Goal: Task Accomplishment & Management: Complete application form

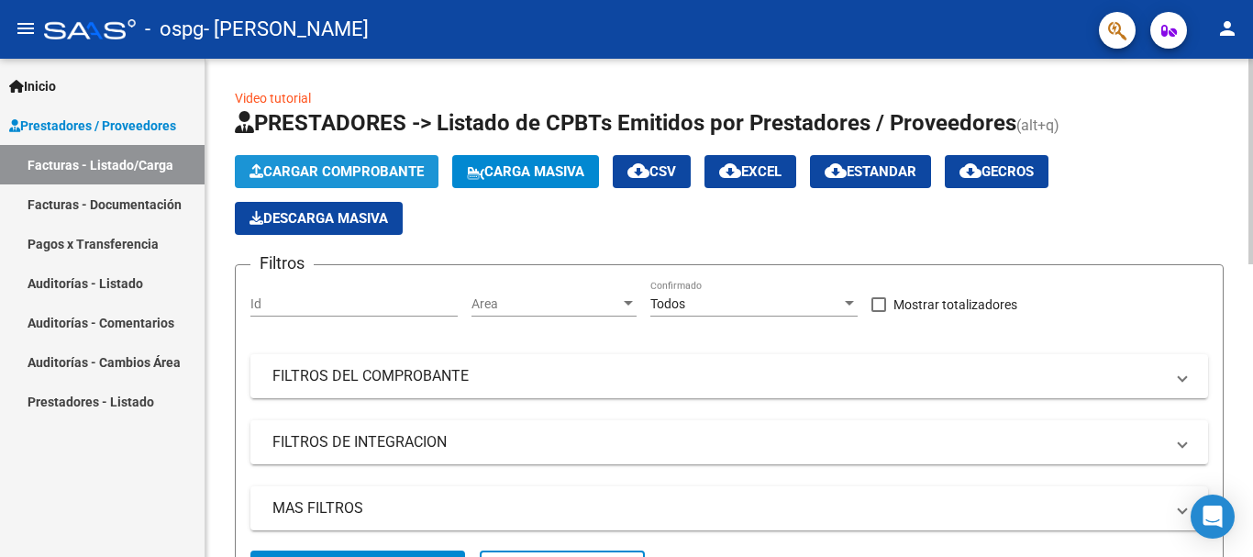
click at [310, 172] on span "Cargar Comprobante" at bounding box center [336, 171] width 174 height 17
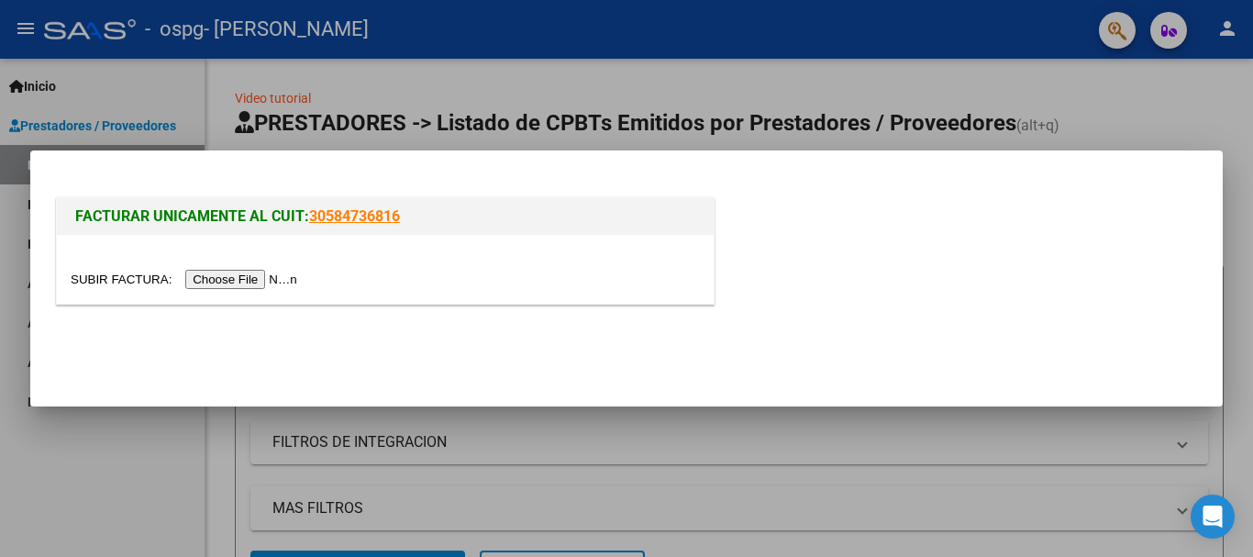
click at [269, 282] on input "file" at bounding box center [187, 279] width 232 height 19
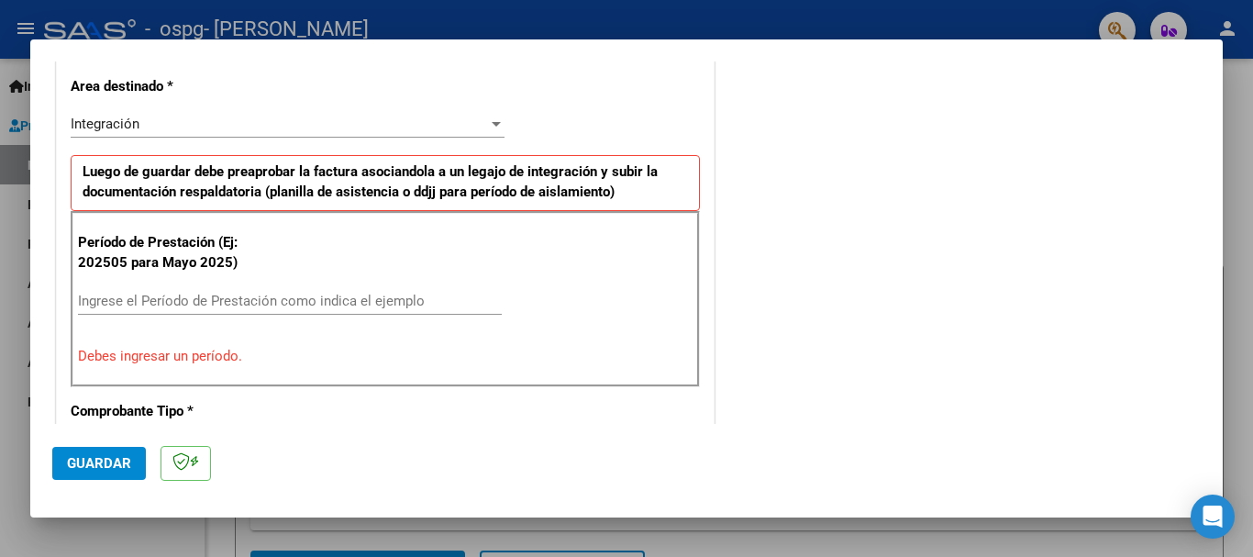
scroll to position [459, 0]
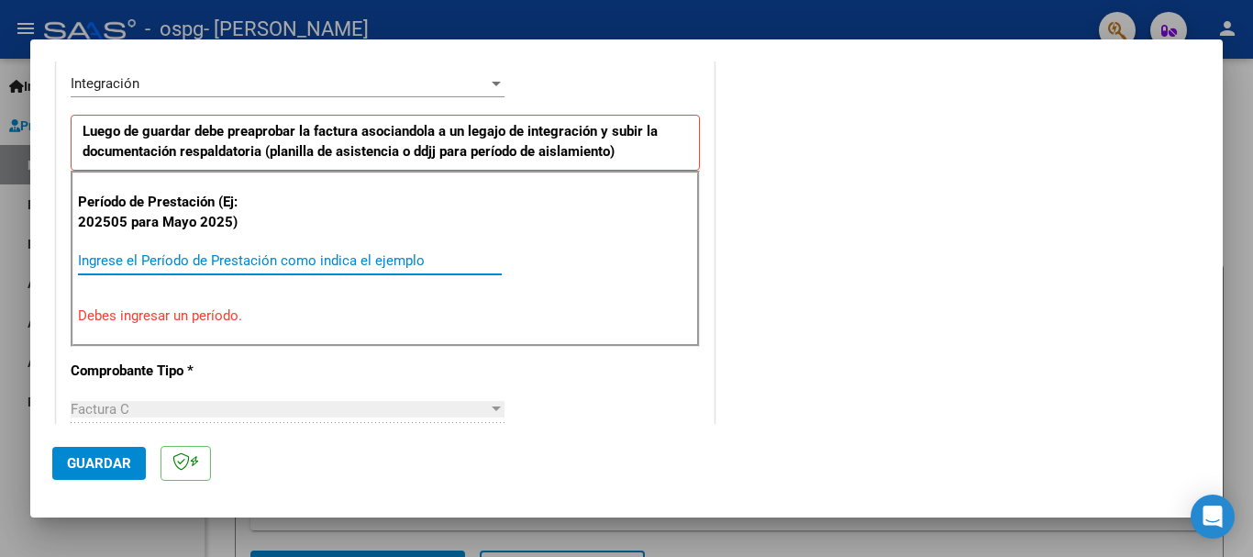
click at [360, 257] on input "Ingrese el Período de Prestación como indica el ejemplo" at bounding box center [290, 260] width 424 height 17
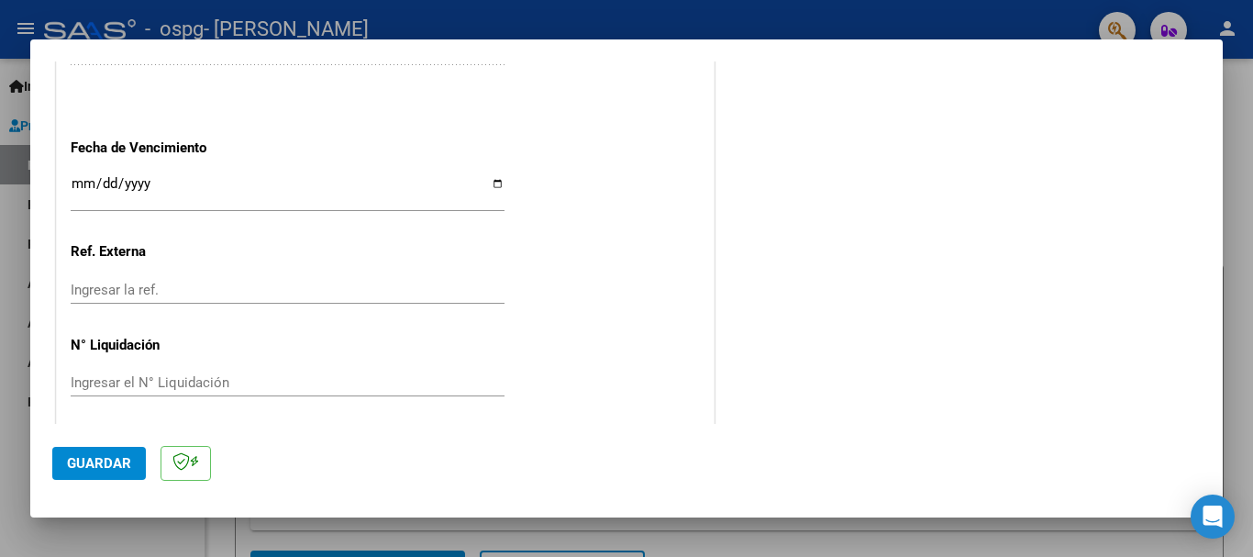
scroll to position [1252, 0]
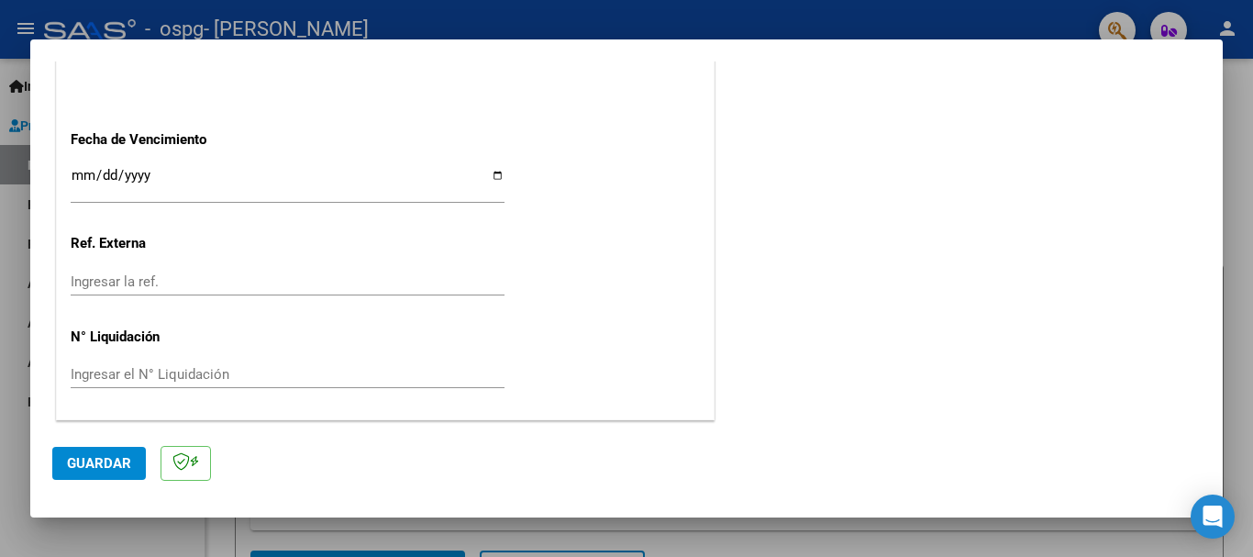
type input "202509"
click at [113, 467] on span "Guardar" at bounding box center [99, 463] width 64 height 17
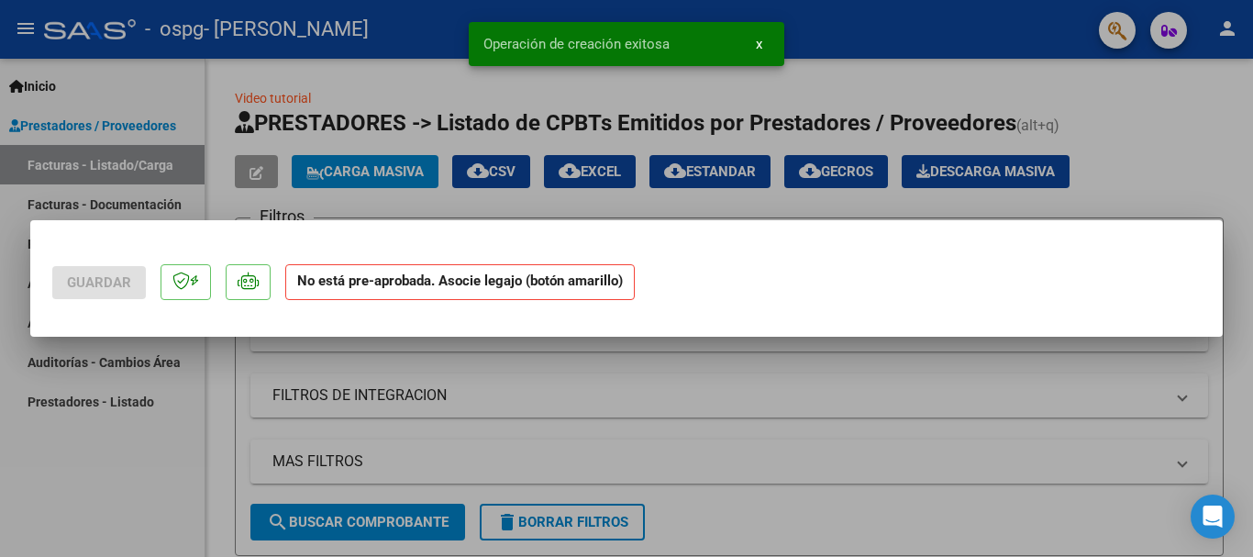
scroll to position [0, 0]
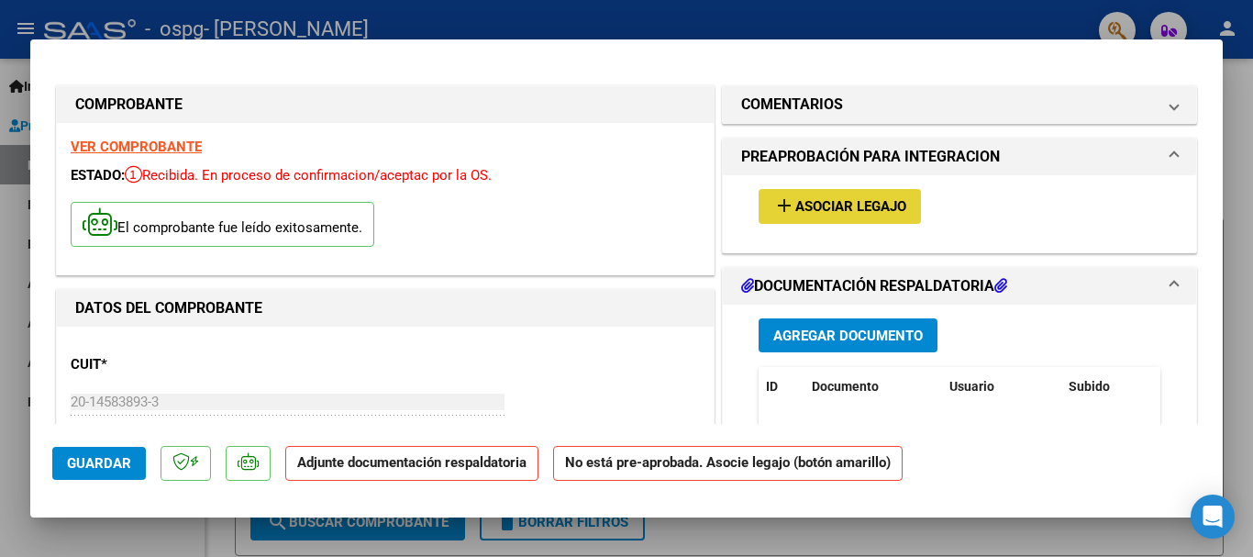
click at [841, 206] on span "Asociar Legajo" at bounding box center [850, 207] width 111 height 17
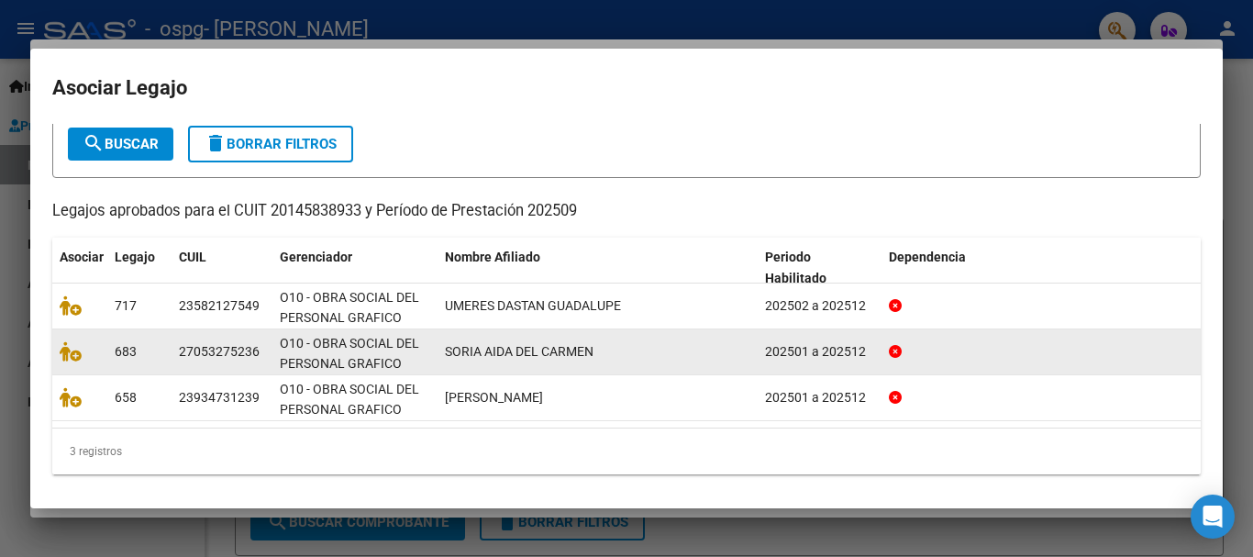
scroll to position [105, 0]
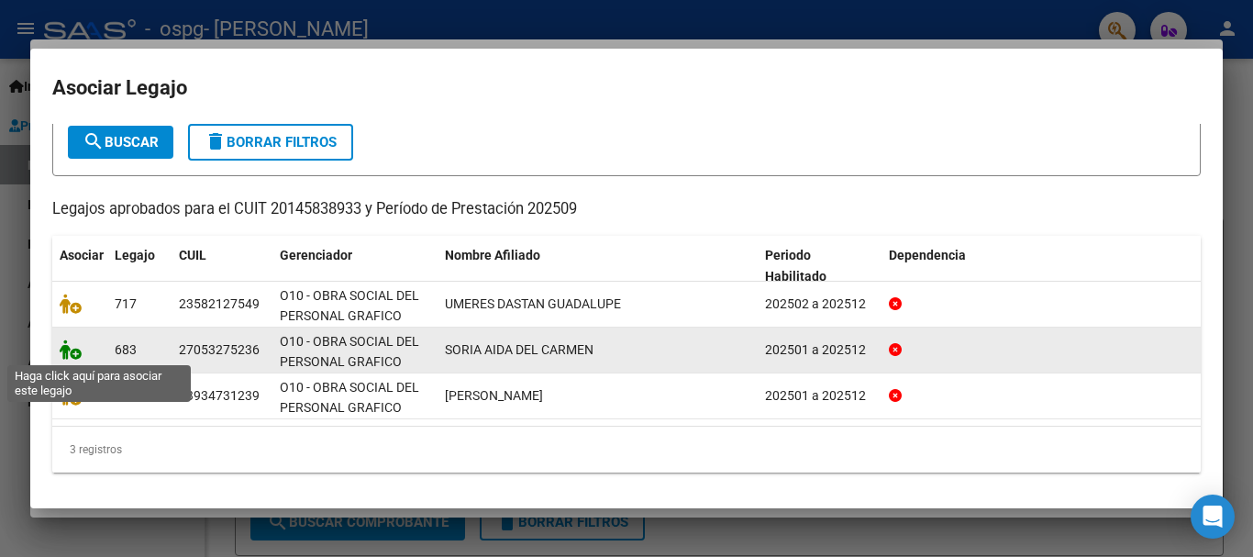
click at [76, 357] on icon at bounding box center [71, 349] width 22 height 20
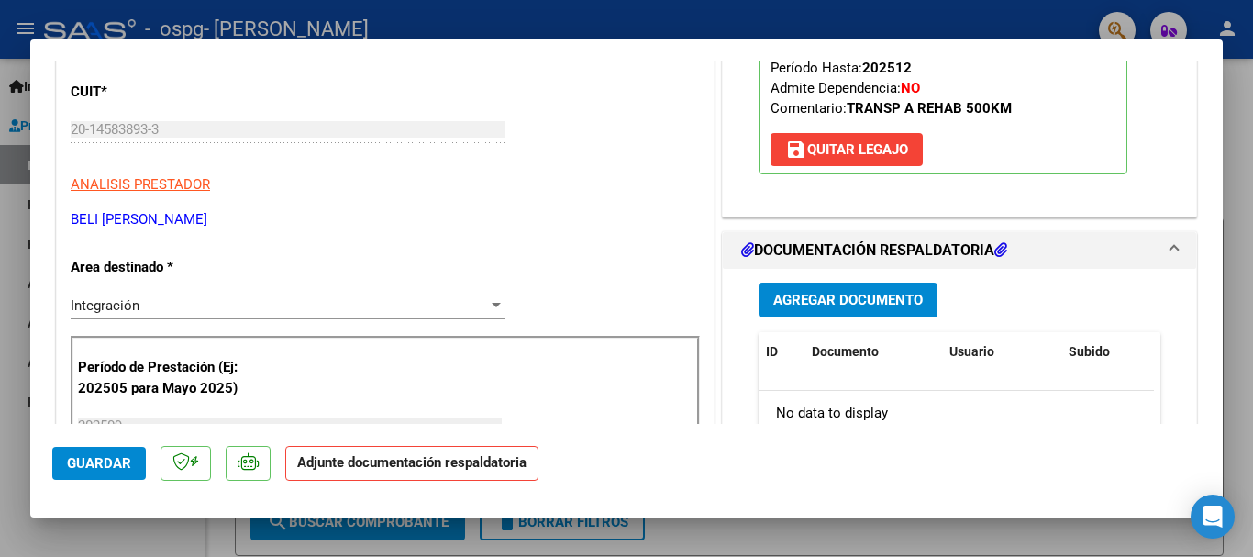
scroll to position [367, 0]
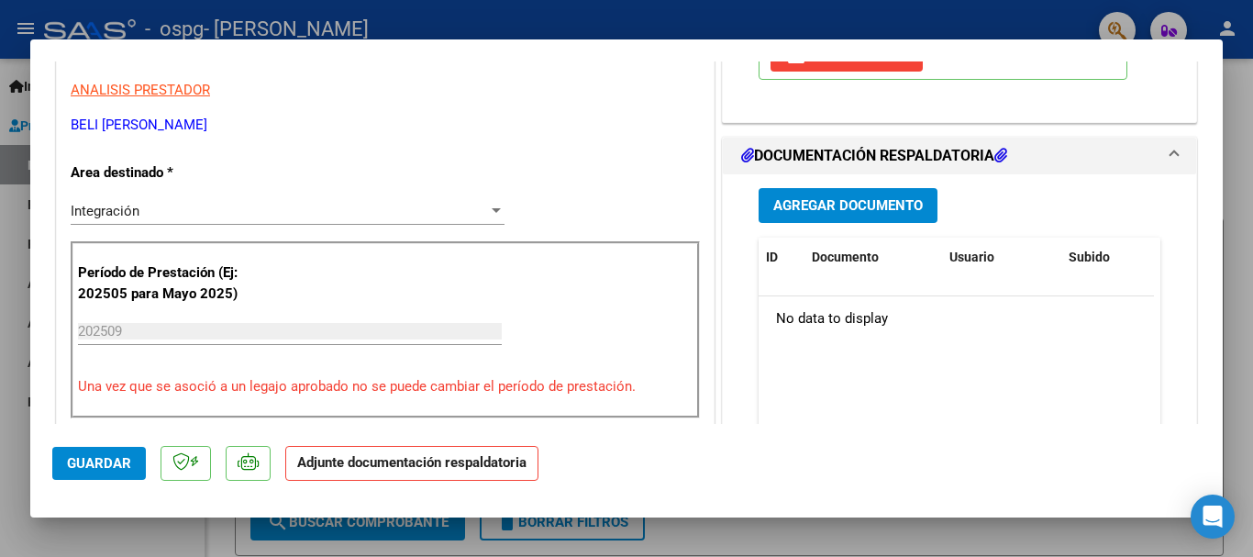
click at [826, 202] on span "Agregar Documento" at bounding box center [847, 206] width 149 height 17
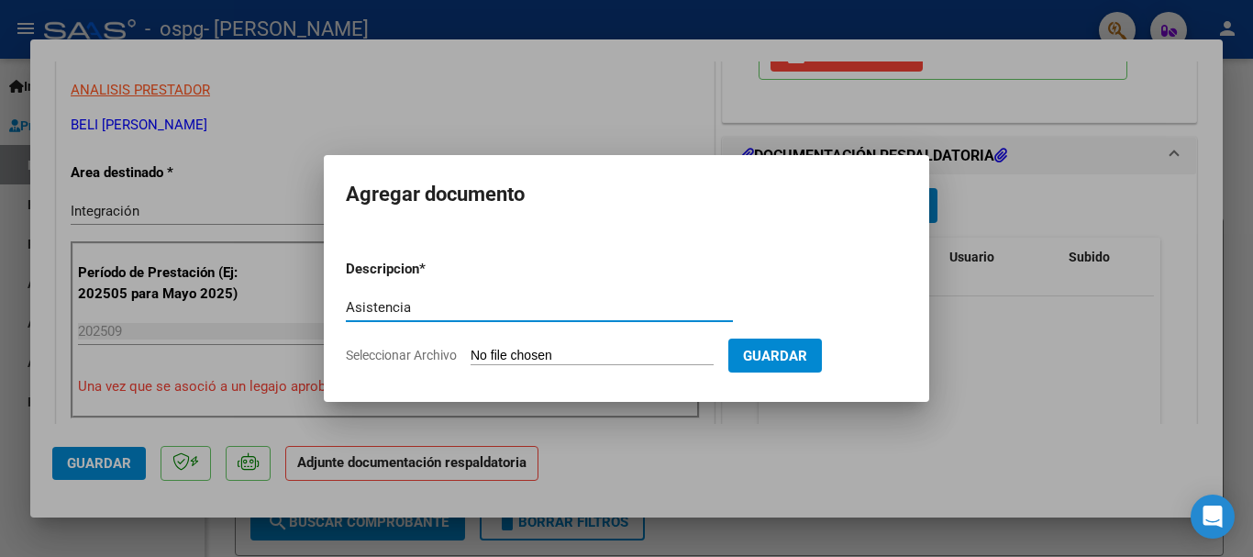
type input "Asistencia"
click at [620, 356] on input "Seleccionar Archivo" at bounding box center [592, 356] width 243 height 17
type input "C:\fakepath\Asistencia [PERSON_NAME] Del [PERSON_NAME] 2025064.pdf"
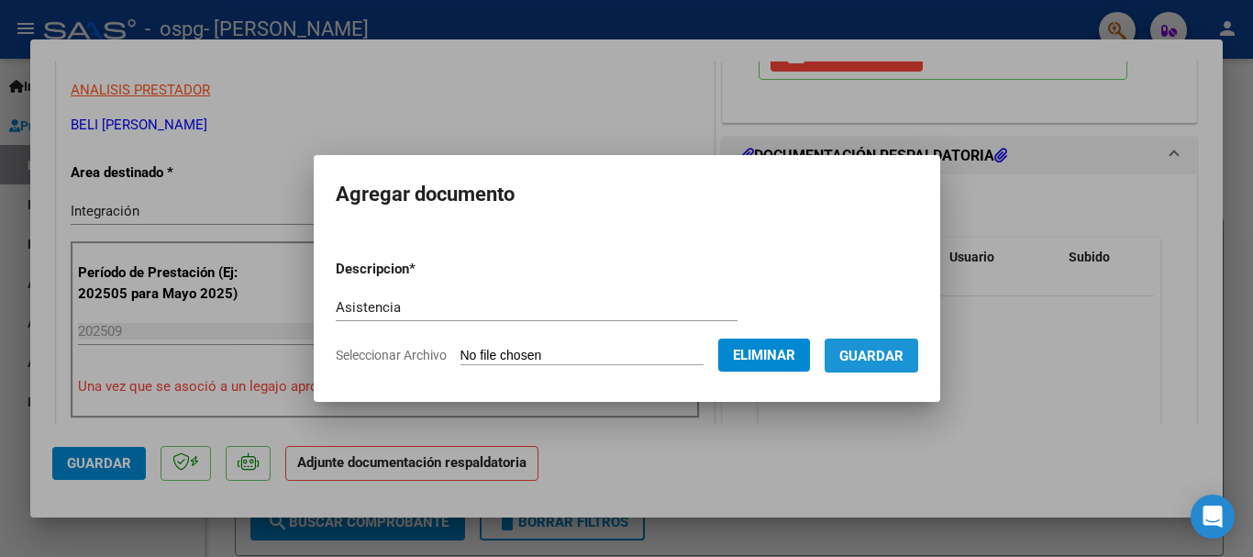
click at [903, 355] on span "Guardar" at bounding box center [871, 356] width 64 height 17
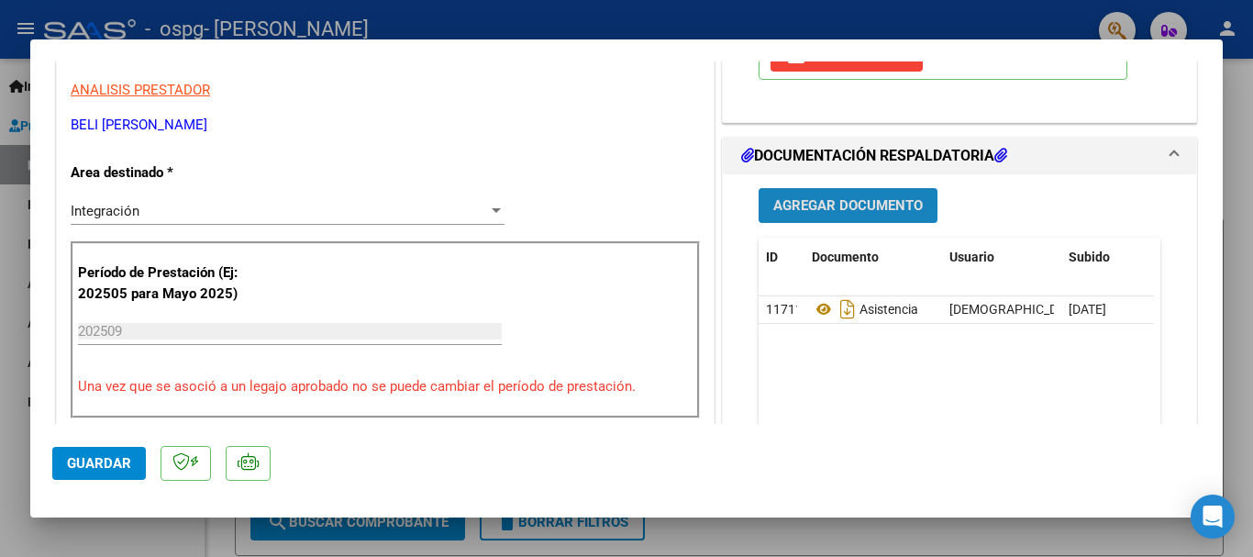
click at [857, 209] on span "Agregar Documento" at bounding box center [847, 206] width 149 height 17
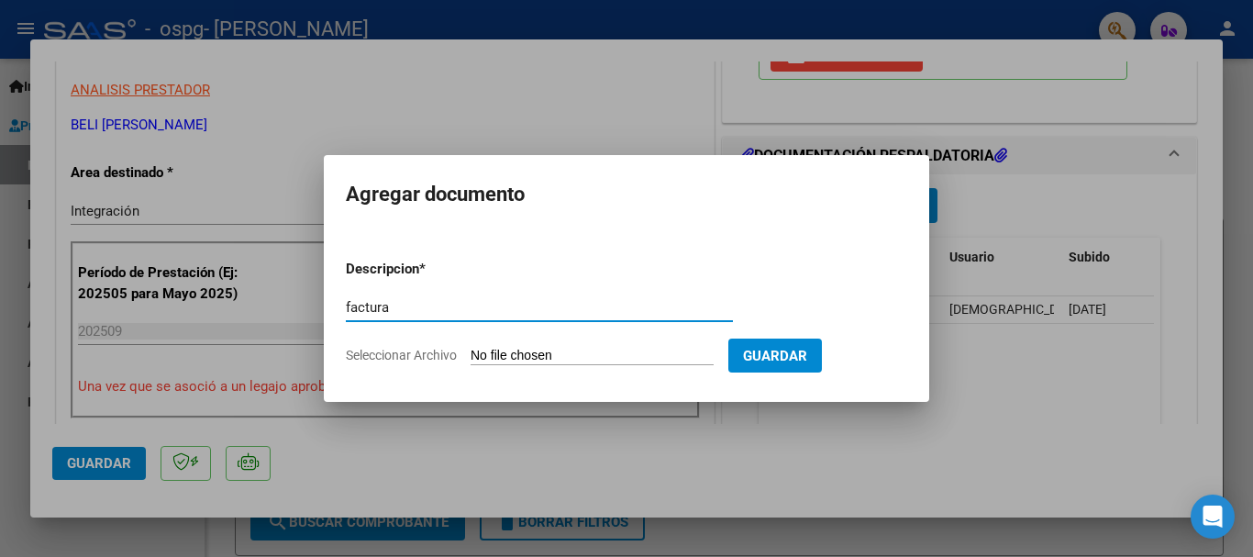
type input "factura"
click at [536, 358] on input "Seleccionar Archivo" at bounding box center [592, 356] width 243 height 17
type input "C:\fakepath\[PERSON_NAME] Del [PERSON_NAME] Septiembre 2025.pdf"
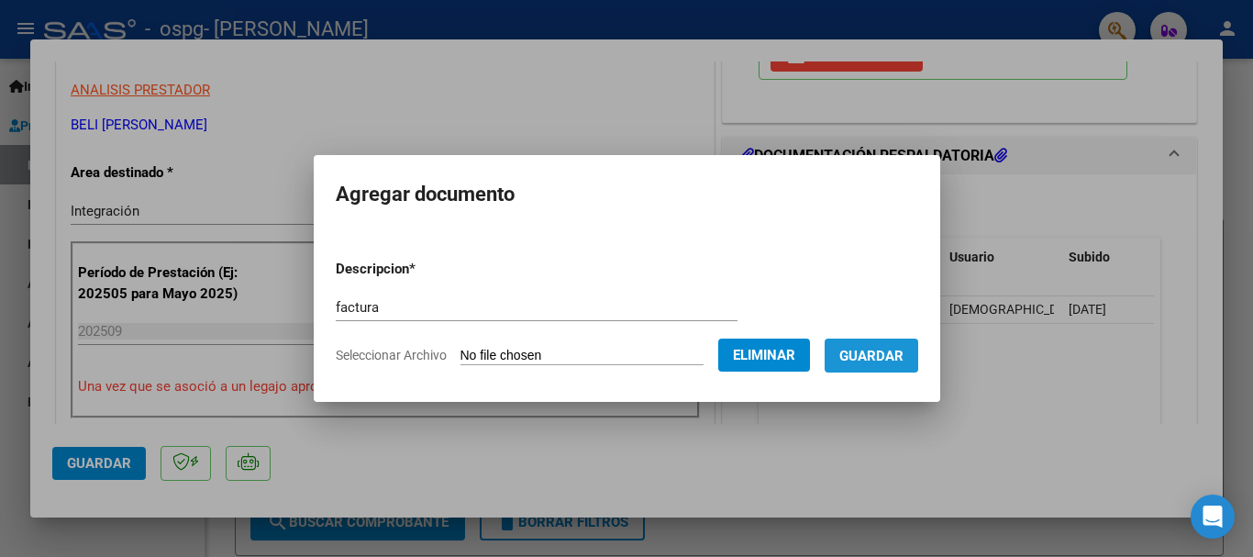
click at [887, 347] on span "Guardar" at bounding box center [871, 355] width 64 height 17
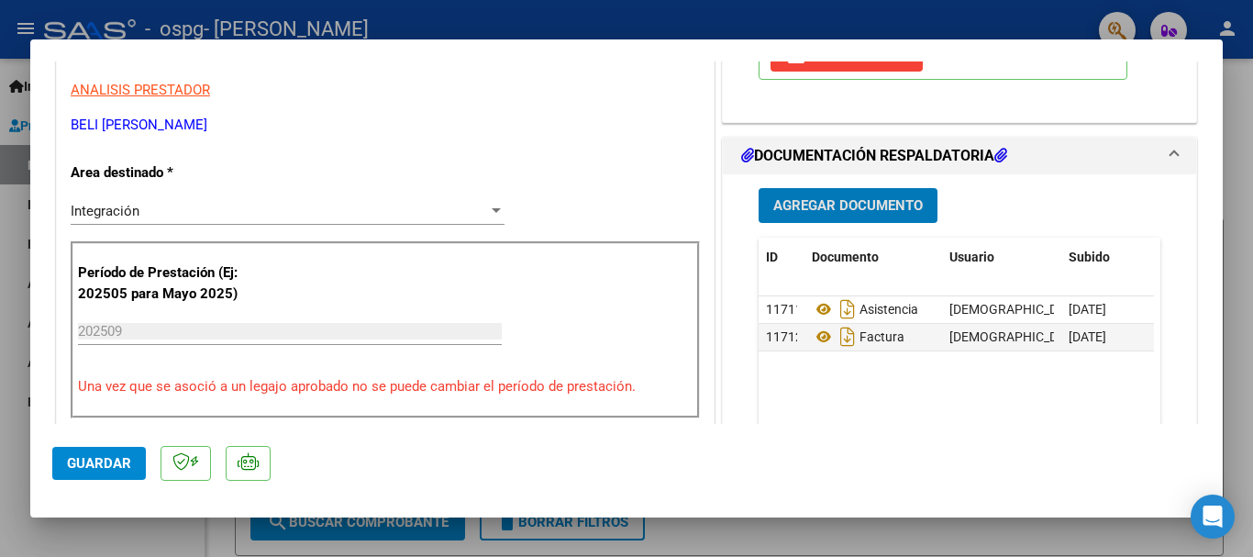
click at [132, 469] on button "Guardar" at bounding box center [99, 463] width 94 height 33
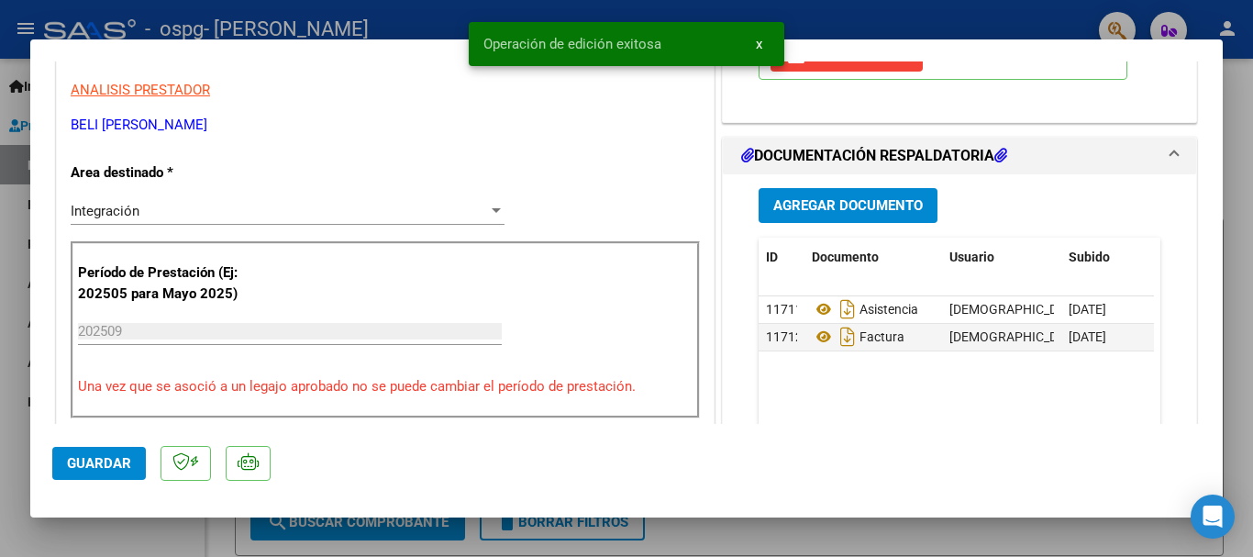
click at [108, 461] on span "Guardar" at bounding box center [99, 463] width 64 height 17
click at [1241, 362] on div at bounding box center [626, 278] width 1253 height 557
type input "$ 0,00"
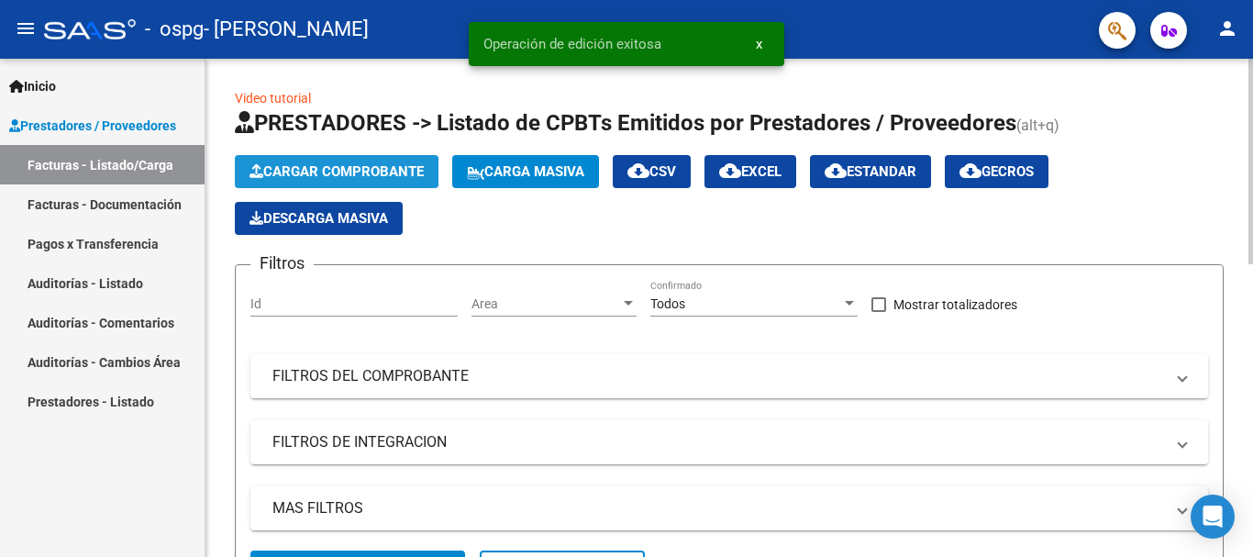
click at [334, 174] on span "Cargar Comprobante" at bounding box center [336, 171] width 174 height 17
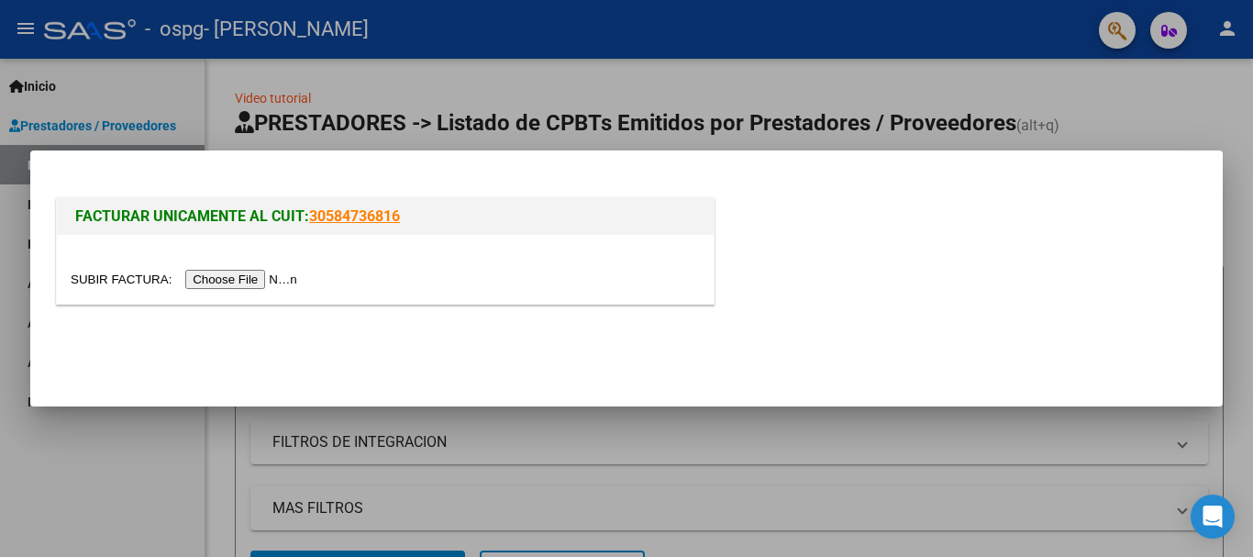
click at [256, 275] on input "file" at bounding box center [187, 279] width 232 height 19
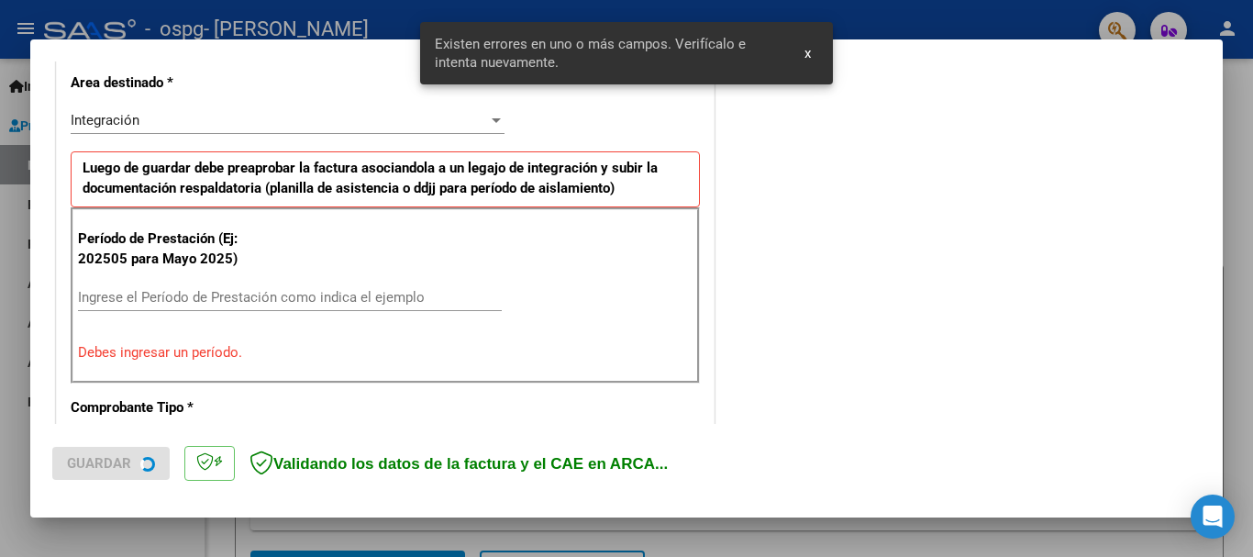
scroll to position [424, 0]
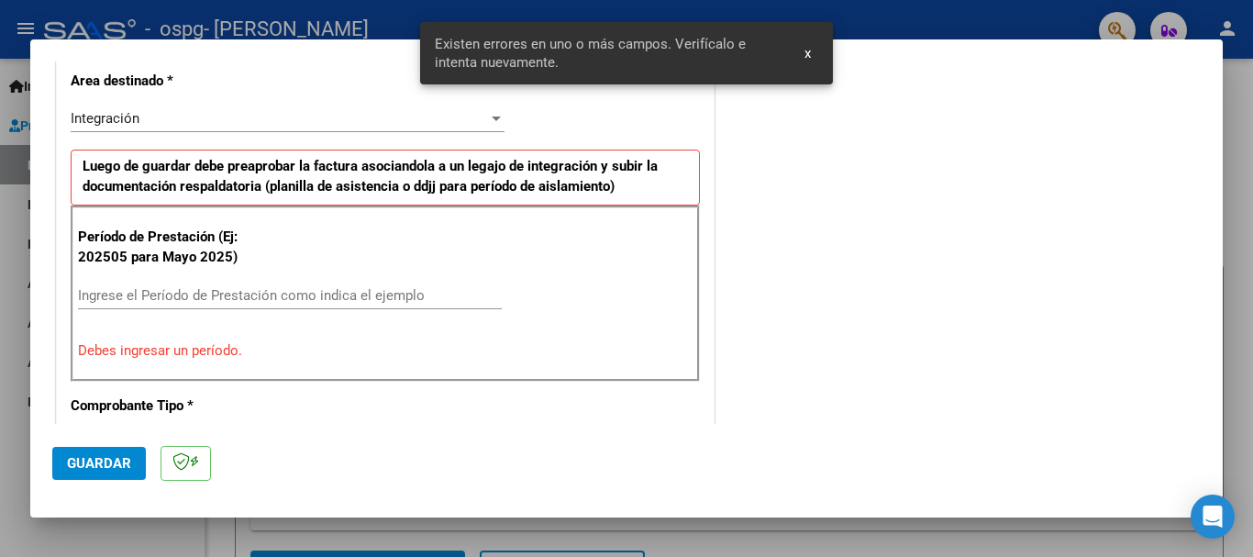
click at [293, 290] on input "Ingrese el Período de Prestación como indica el ejemplo" at bounding box center [290, 295] width 424 height 17
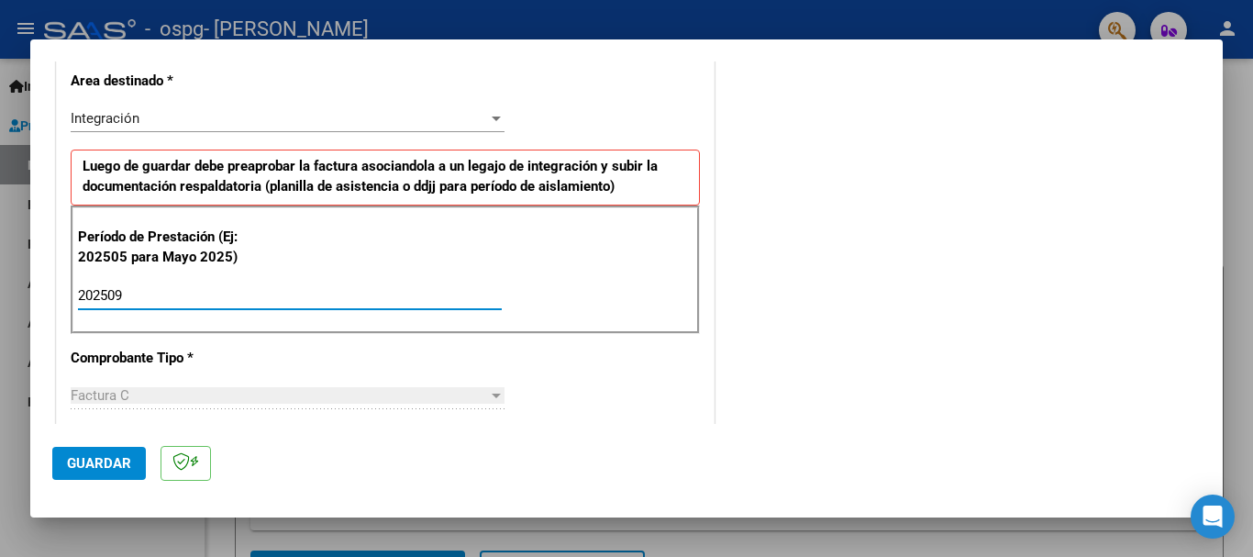
scroll to position [699, 0]
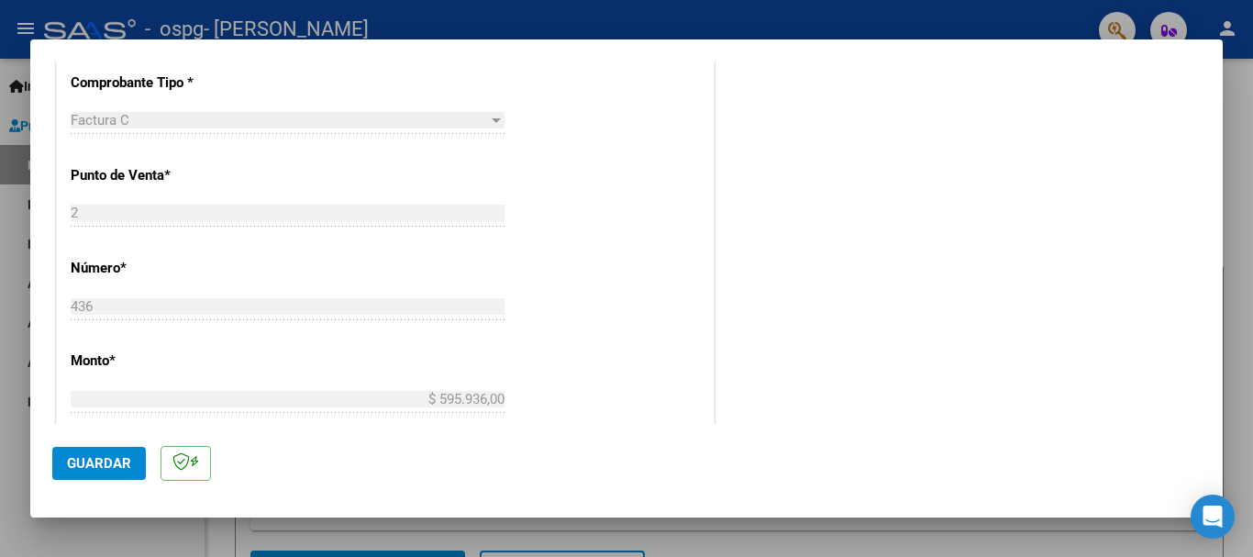
type input "202509"
click at [116, 469] on span "Guardar" at bounding box center [99, 463] width 64 height 17
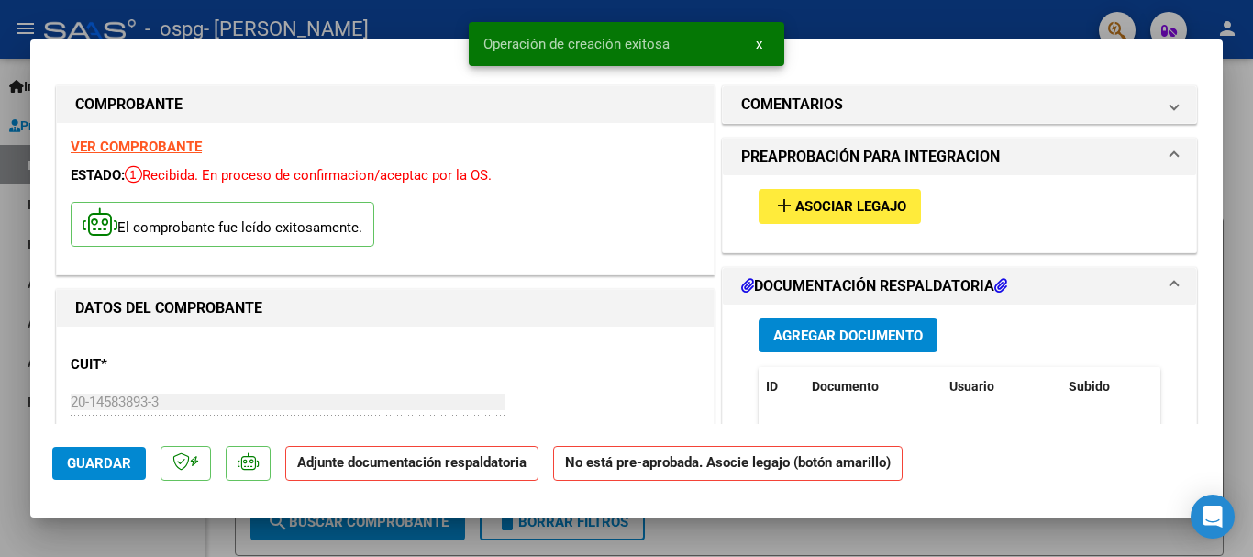
click at [861, 212] on span "Asociar Legajo" at bounding box center [850, 207] width 111 height 17
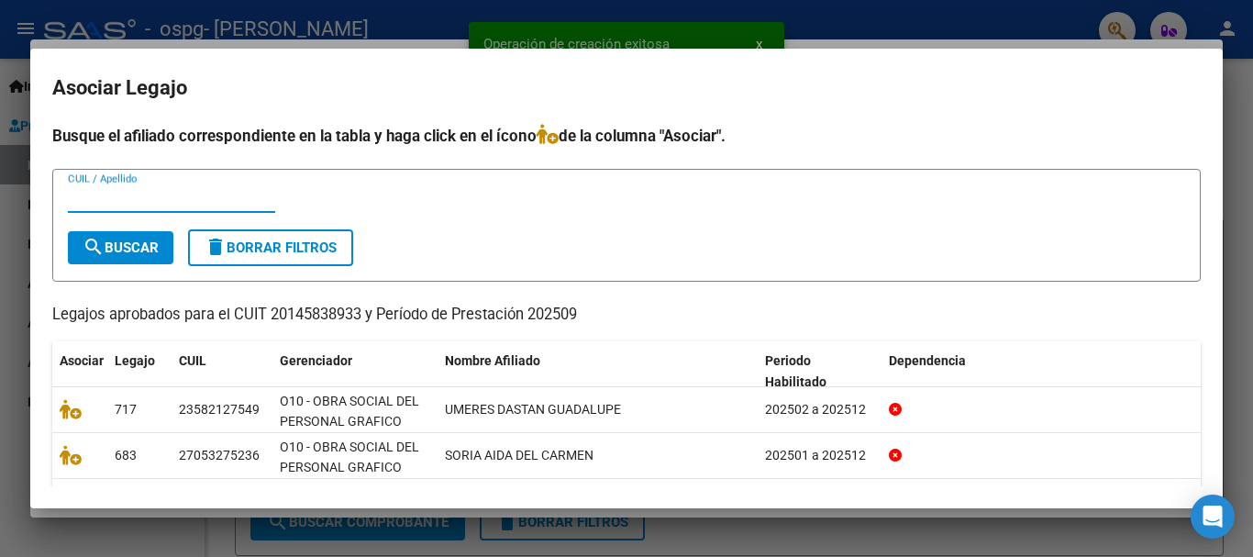
scroll to position [92, 0]
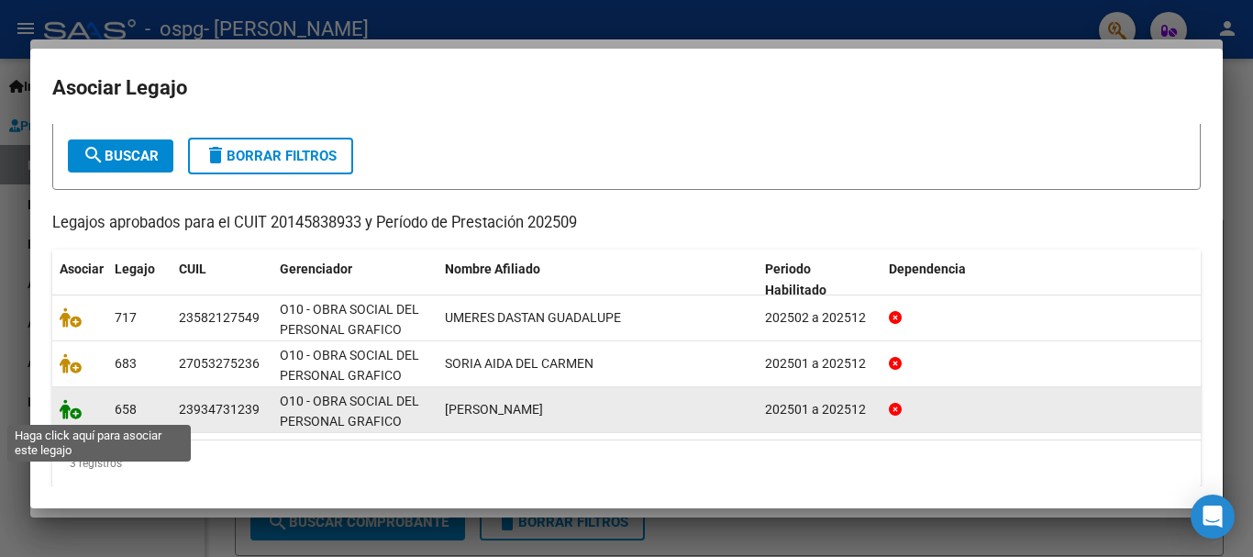
click at [74, 415] on icon at bounding box center [71, 409] width 22 height 20
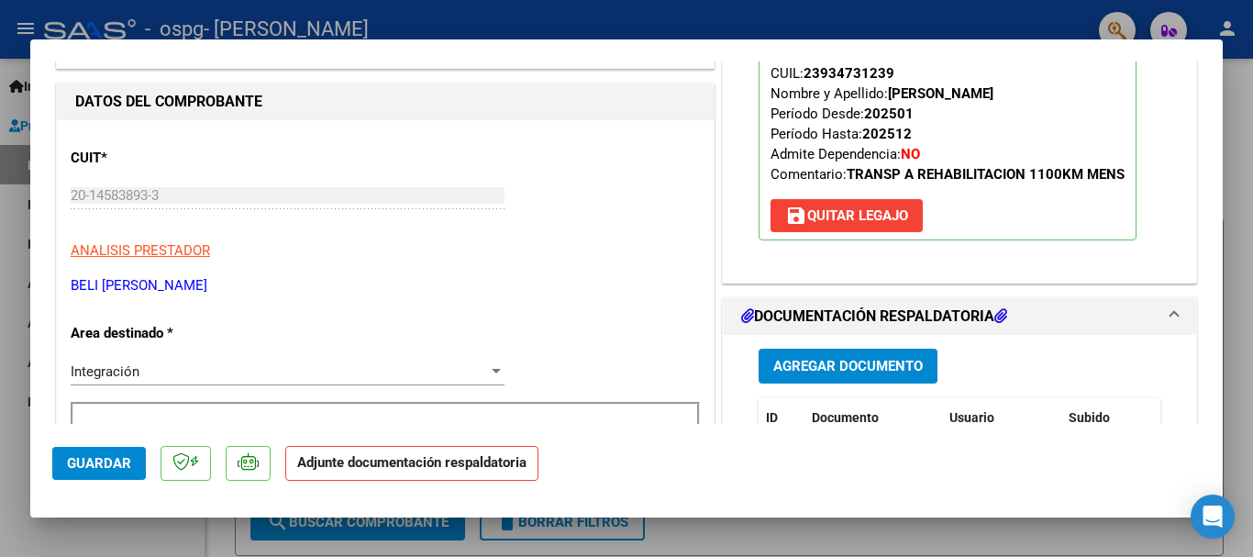
scroll to position [275, 0]
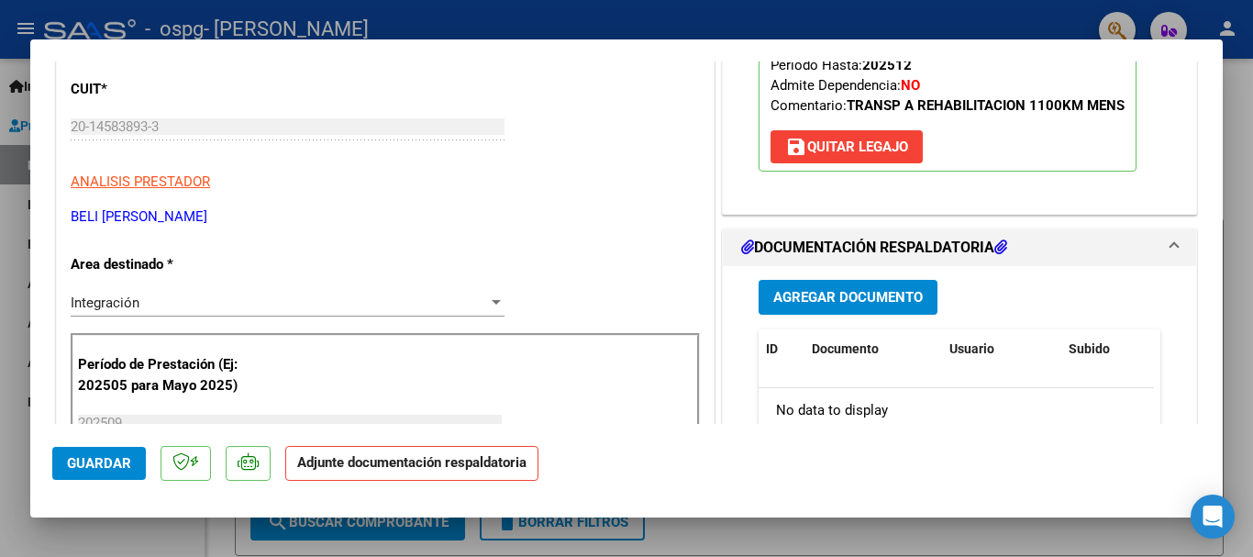
click at [893, 301] on span "Agregar Documento" at bounding box center [847, 298] width 149 height 17
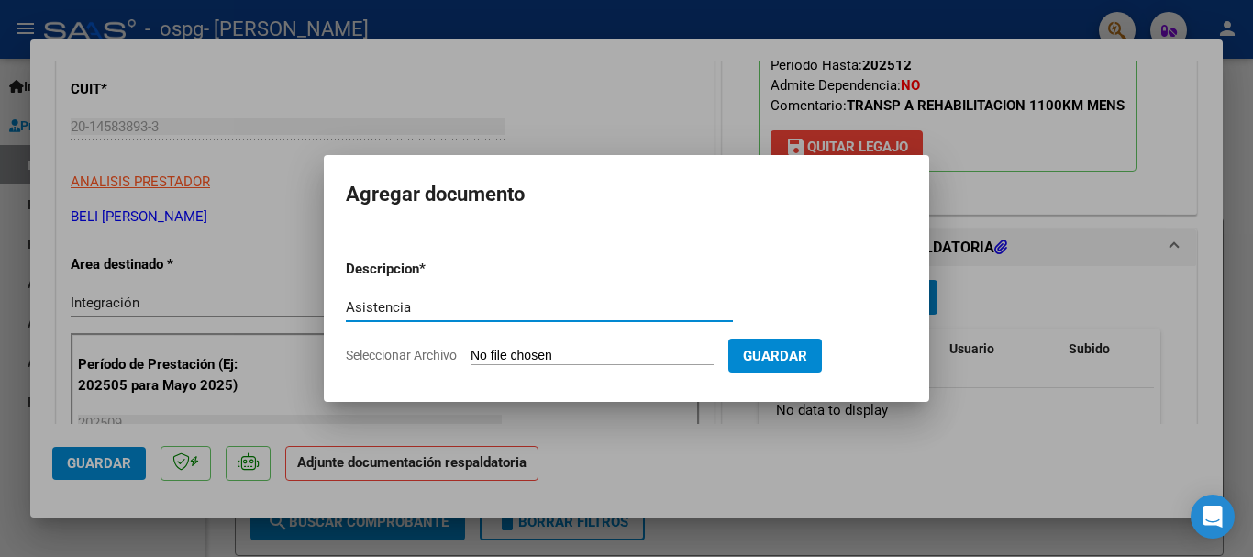
type input "Asistencia"
click at [594, 360] on input "Seleccionar Archivo" at bounding box center [592, 356] width 243 height 17
type input "C:\fakepath\Asistencia Septiembre 2025 [PERSON_NAME] Nicolas060.pdf"
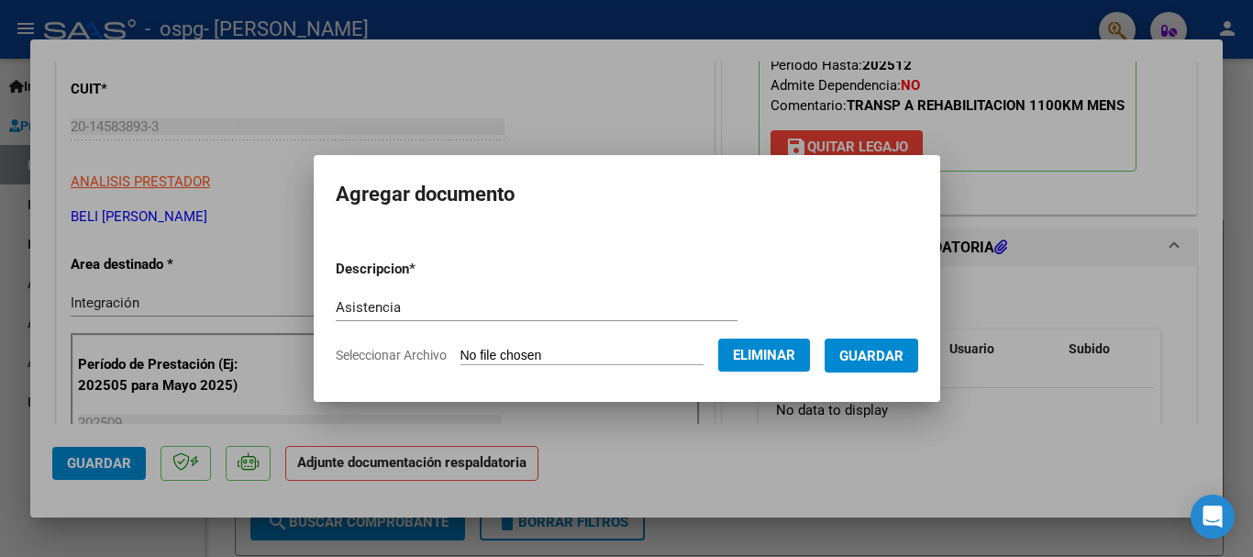
click at [880, 354] on span "Guardar" at bounding box center [871, 356] width 64 height 17
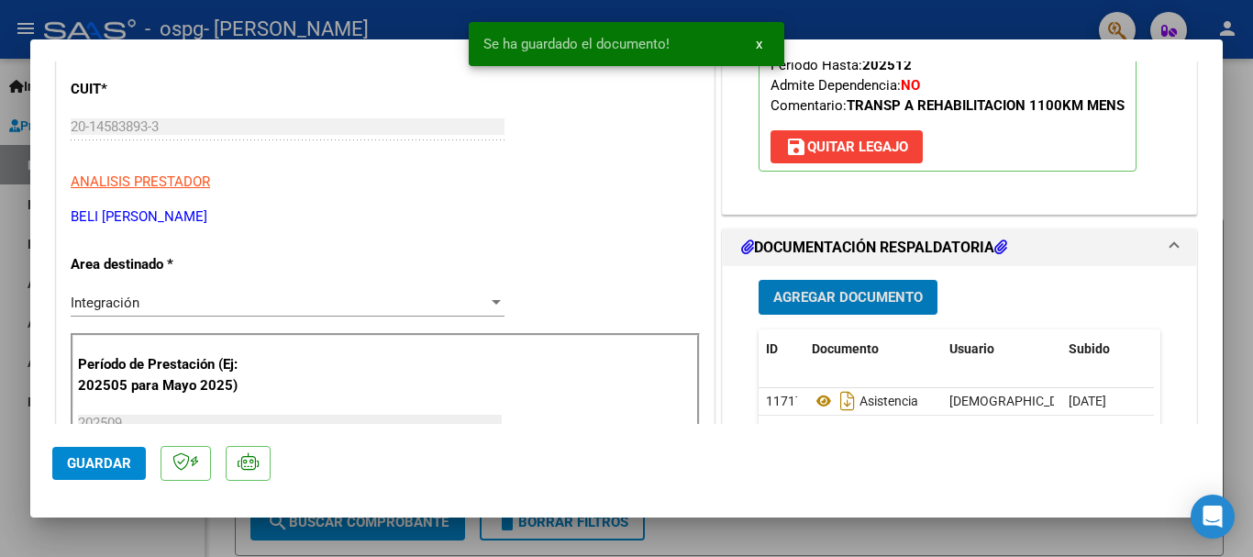
click at [815, 295] on span "Agregar Documento" at bounding box center [847, 298] width 149 height 17
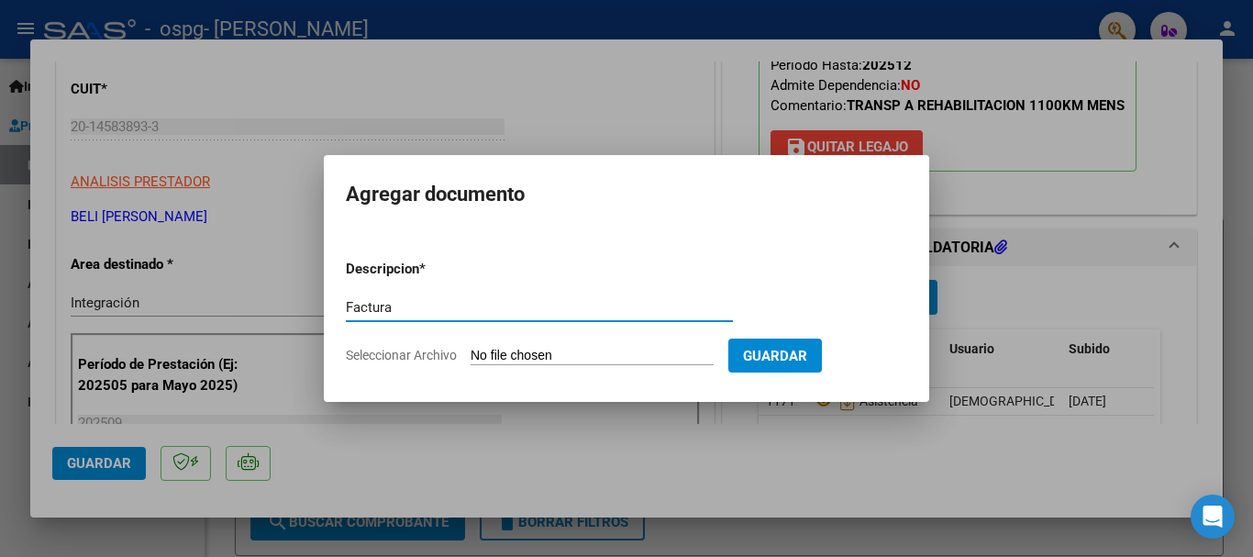
type input "Factura"
click at [593, 349] on input "Seleccionar Archivo" at bounding box center [592, 356] width 243 height 17
type input "C:\fakepath\FC Septiembre 2025 [PERSON_NAME].pdf"
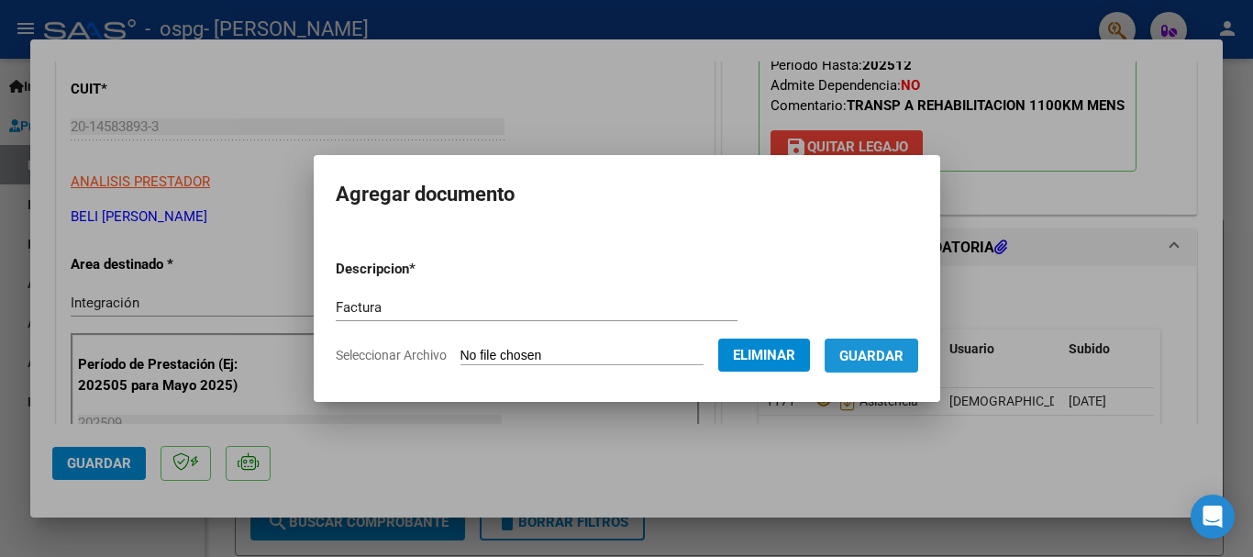
click at [893, 351] on span "Guardar" at bounding box center [871, 356] width 64 height 17
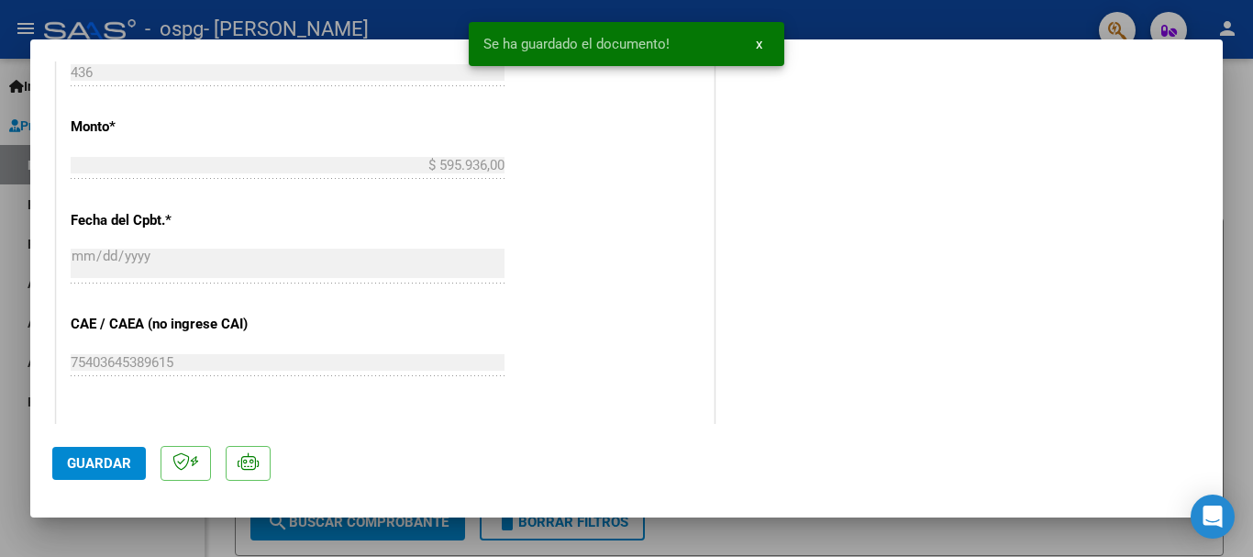
scroll to position [1009, 0]
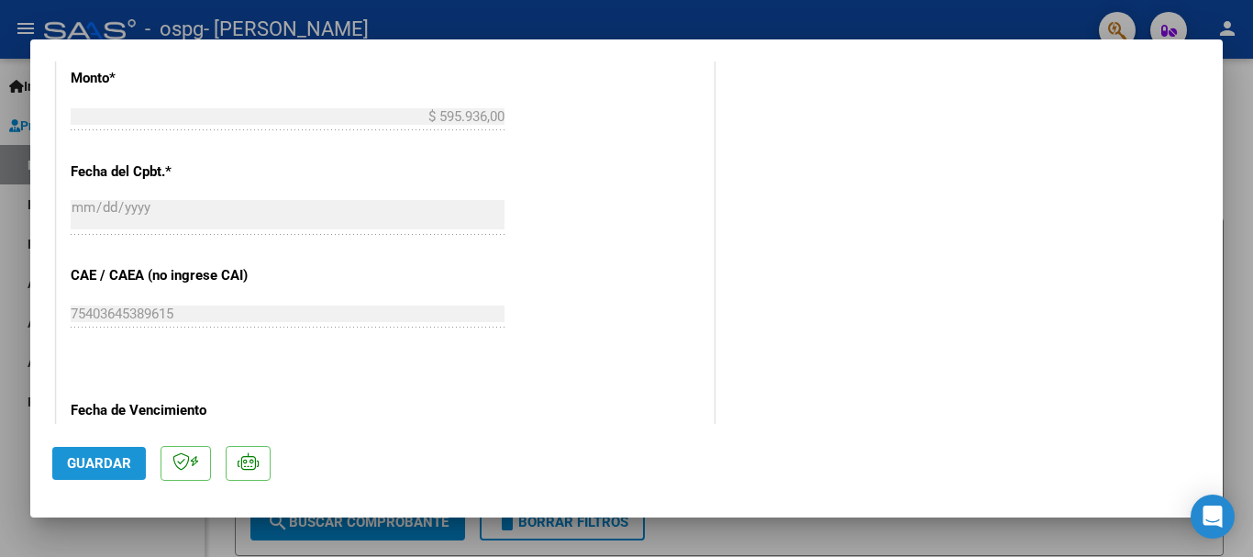
click at [121, 464] on span "Guardar" at bounding box center [99, 463] width 64 height 17
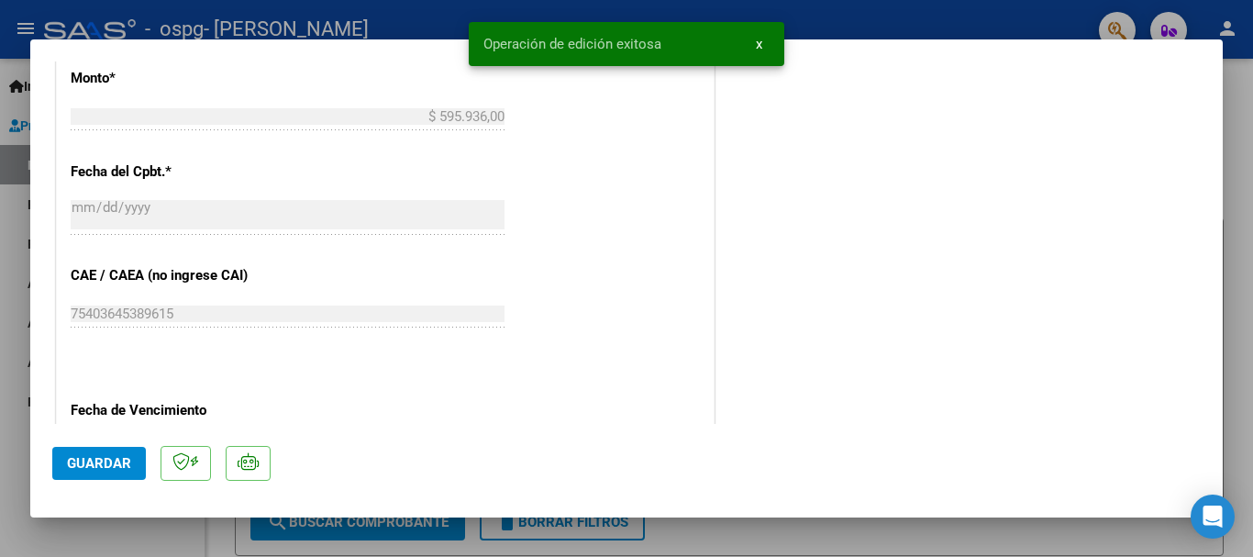
click at [1242, 205] on div at bounding box center [626, 278] width 1253 height 557
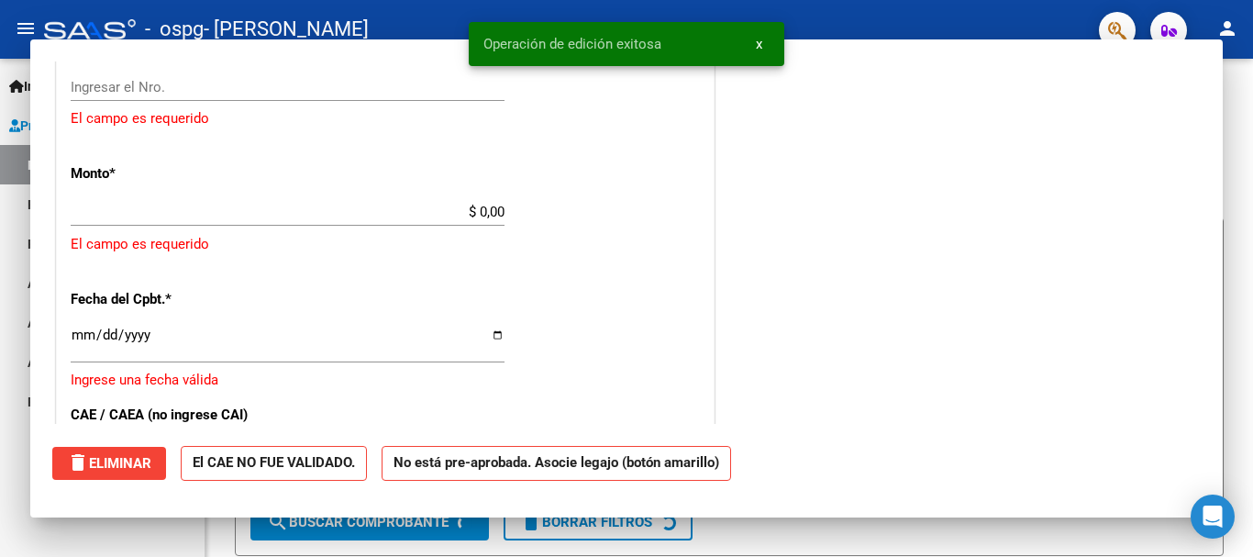
scroll to position [0, 0]
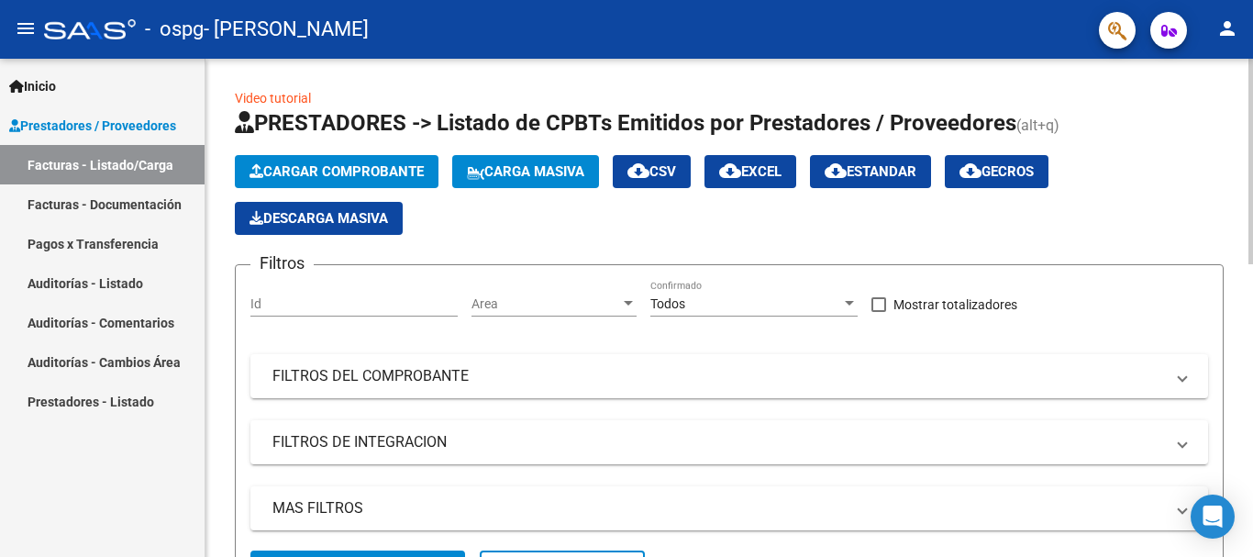
click at [369, 169] on span "Cargar Comprobante" at bounding box center [336, 171] width 174 height 17
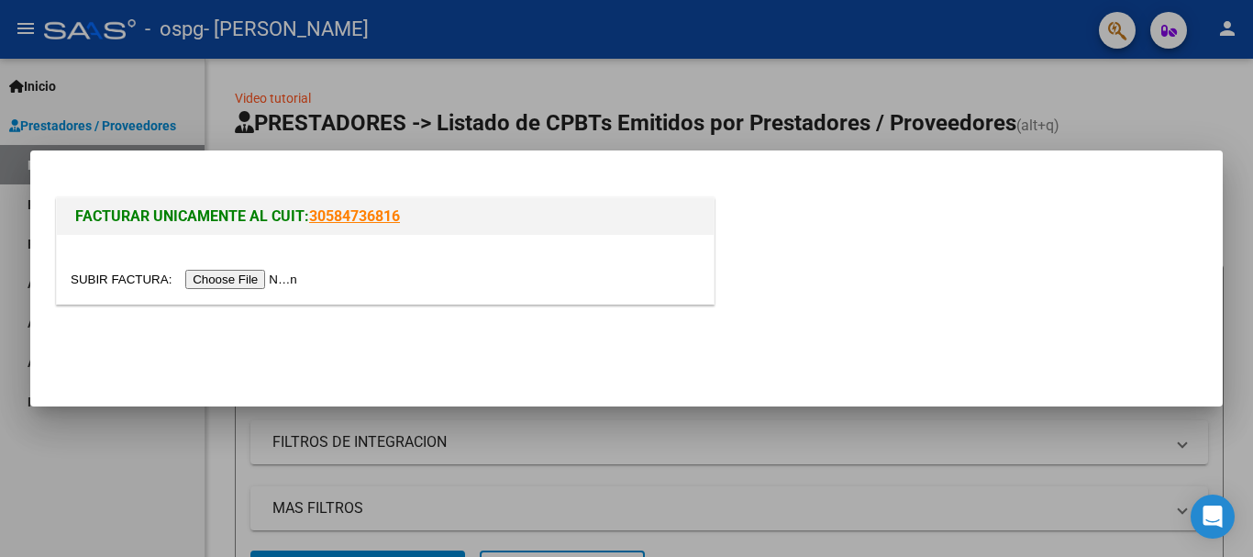
click at [288, 277] on input "file" at bounding box center [187, 279] width 232 height 19
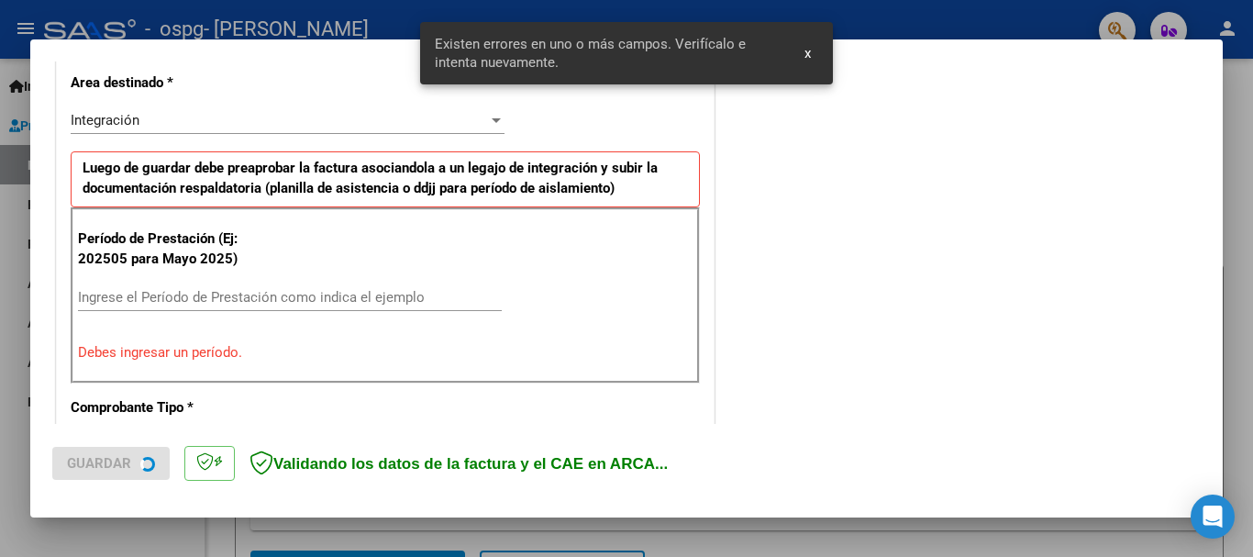
scroll to position [424, 0]
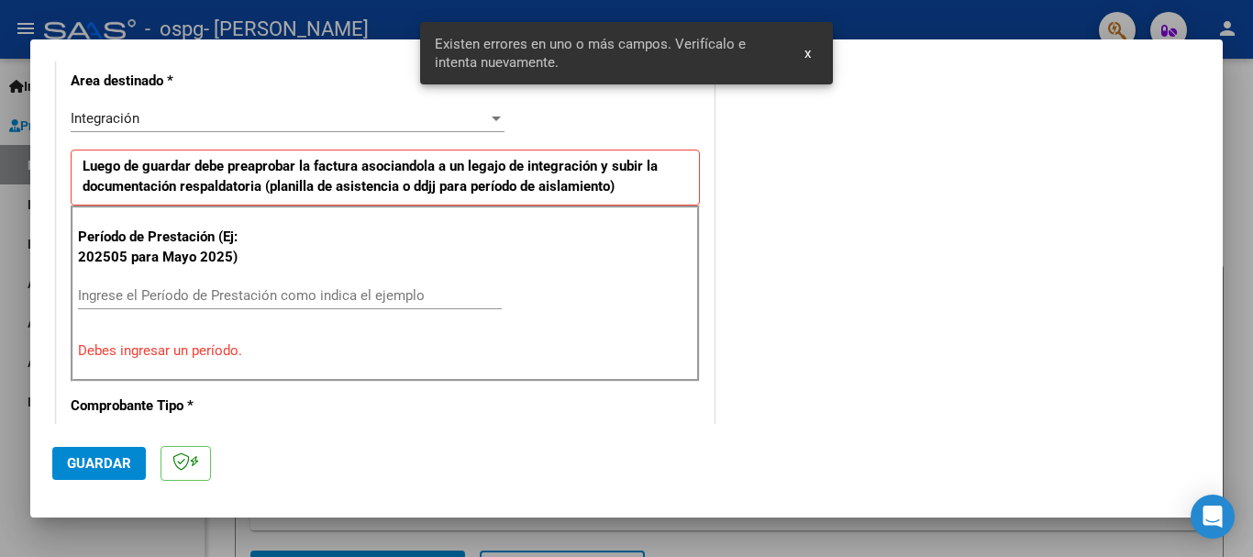
click at [456, 294] on input "Ingrese el Período de Prestación como indica el ejemplo" at bounding box center [290, 295] width 424 height 17
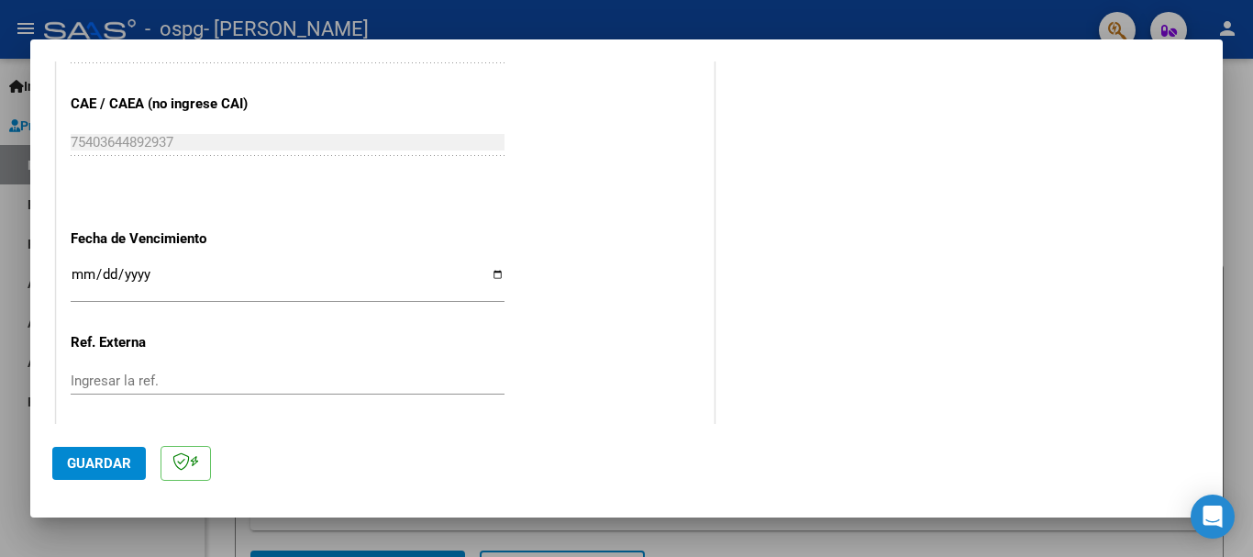
scroll to position [1157, 0]
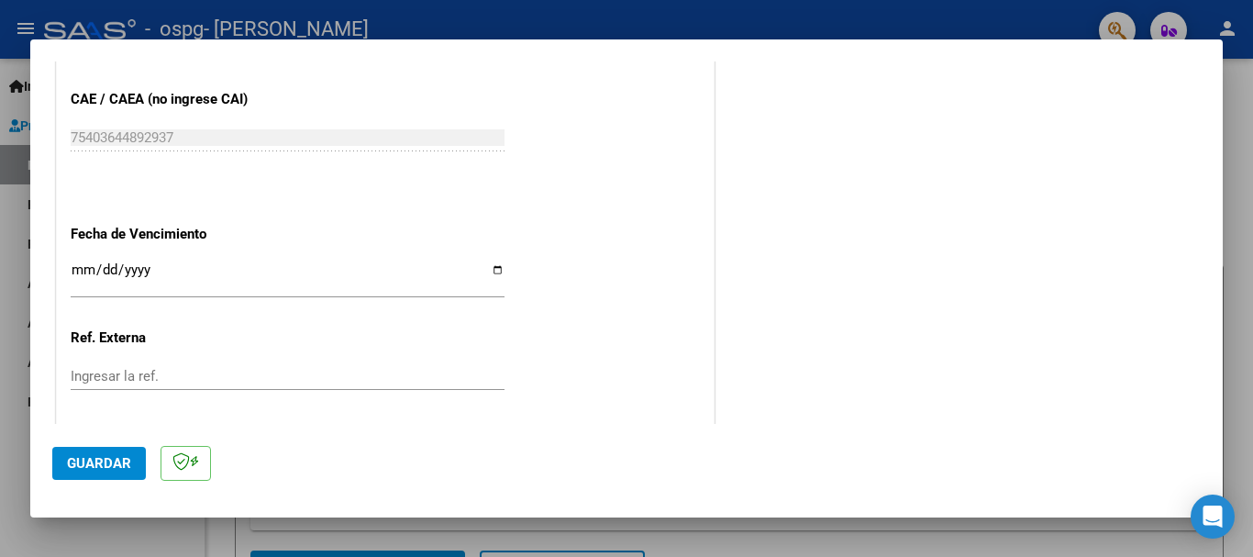
type input "202509"
click at [115, 461] on span "Guardar" at bounding box center [99, 463] width 64 height 17
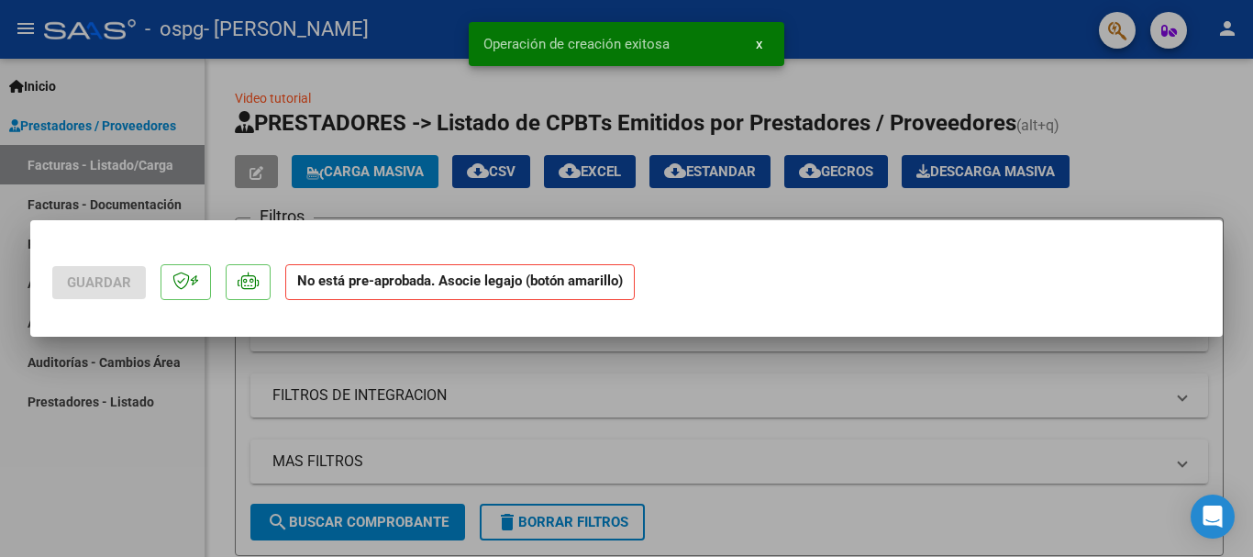
scroll to position [0, 0]
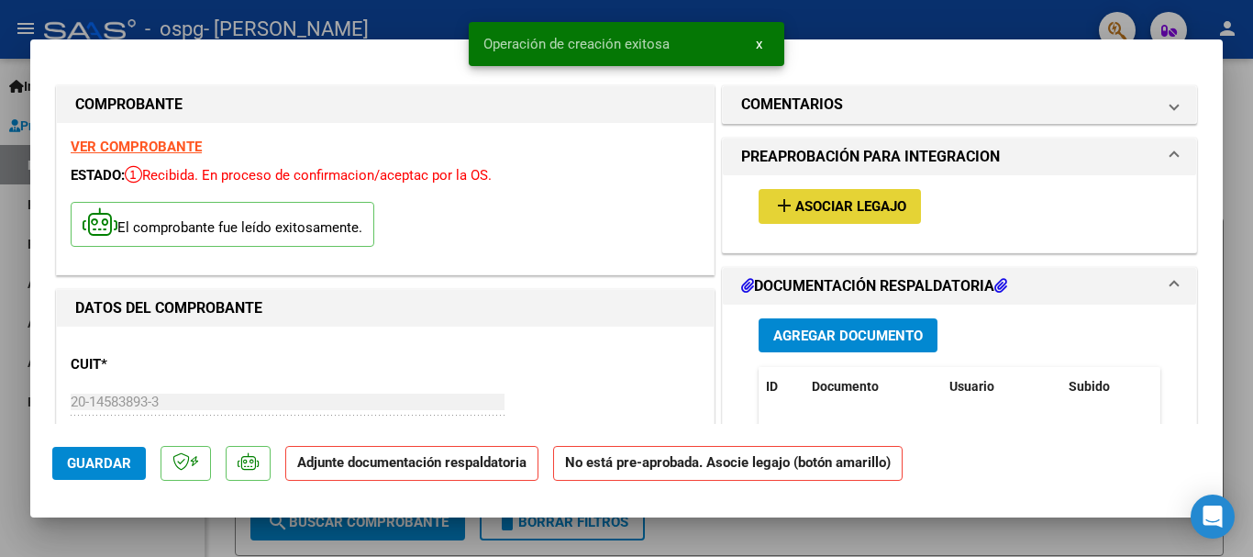
click at [797, 206] on span "Asociar Legajo" at bounding box center [850, 207] width 111 height 17
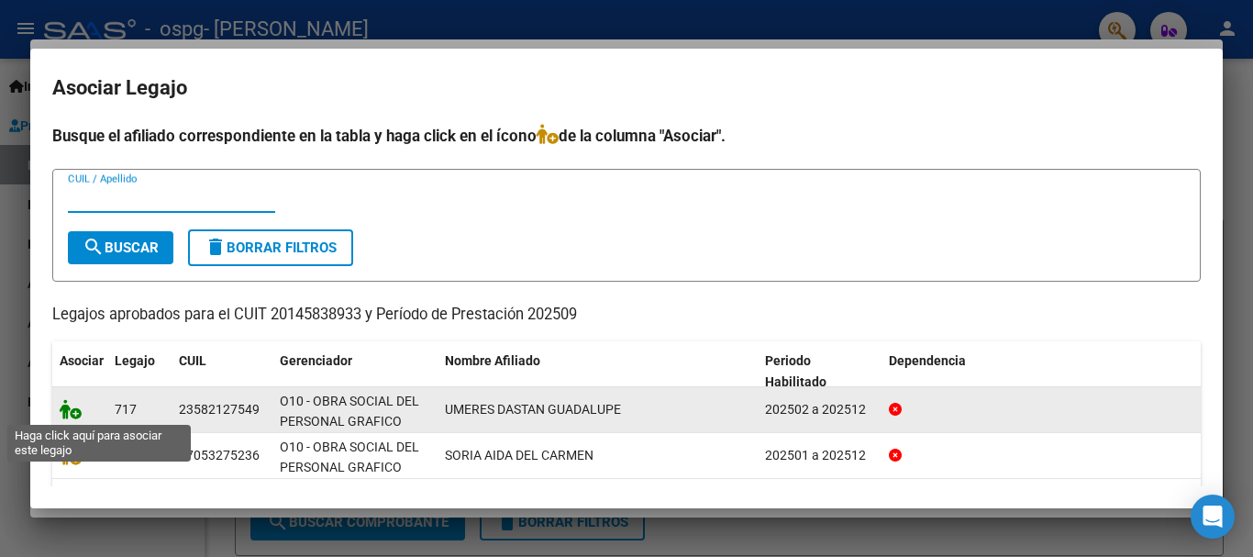
click at [71, 411] on icon at bounding box center [71, 409] width 22 height 20
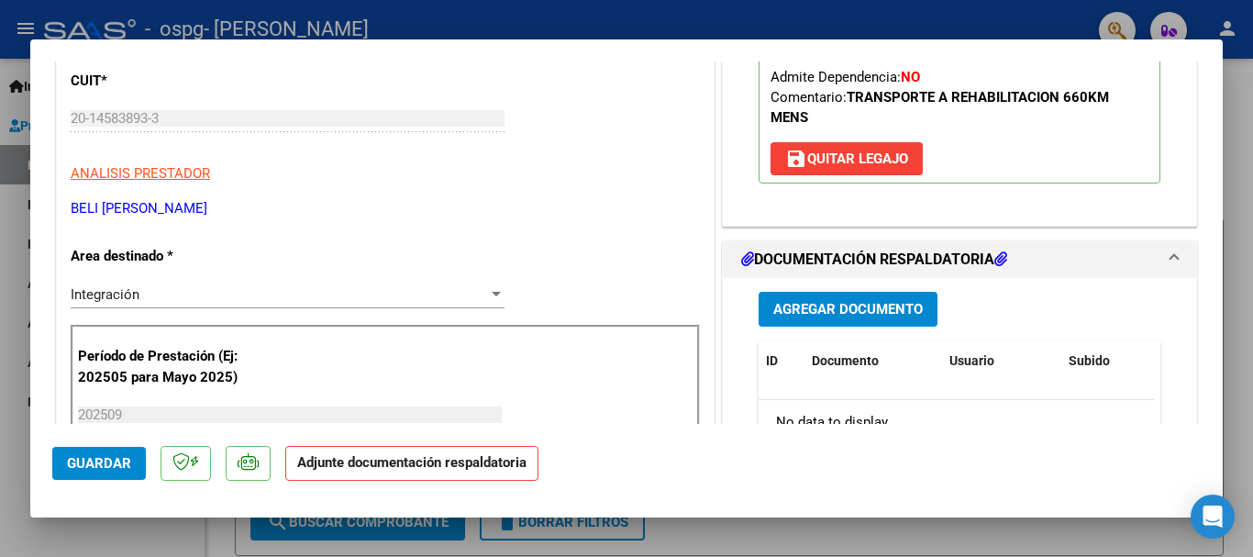
scroll to position [367, 0]
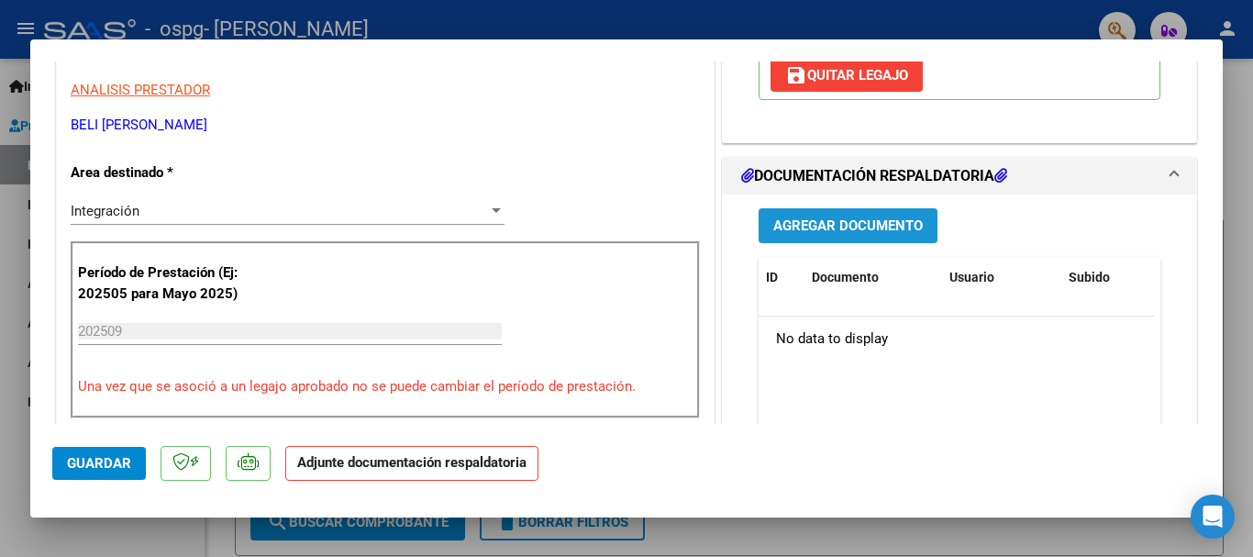
click at [830, 229] on span "Agregar Documento" at bounding box center [847, 226] width 149 height 17
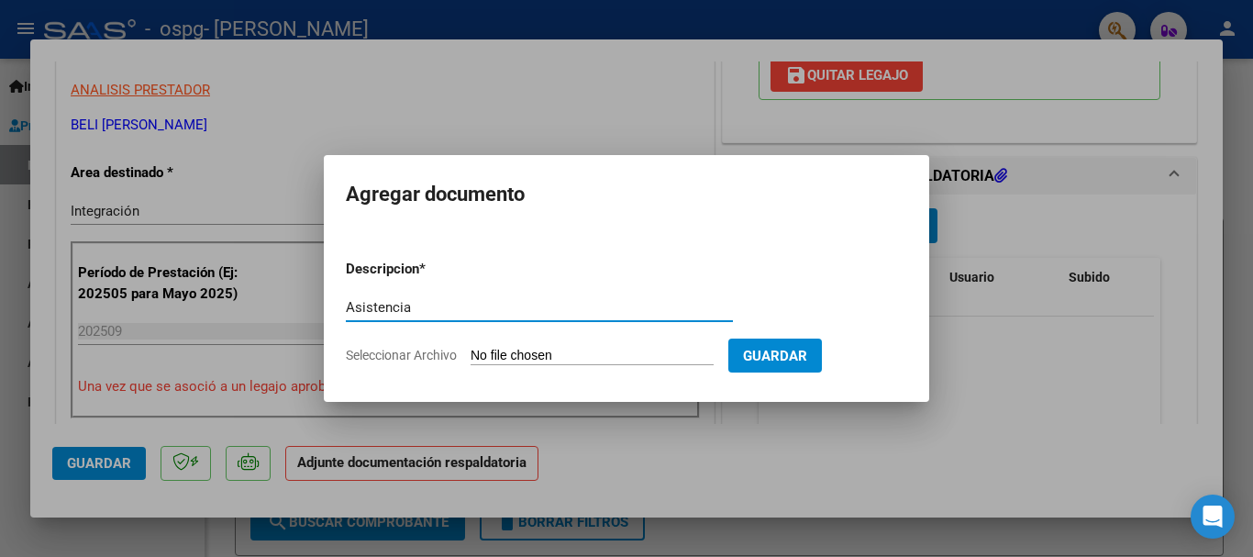
type input "Asistencia"
click at [596, 353] on input "Seleccionar Archivo" at bounding box center [592, 356] width 243 height 17
type input "C:\fakepath\Asistencia Septiembre 2025 Umeres Dastan058.pdf"
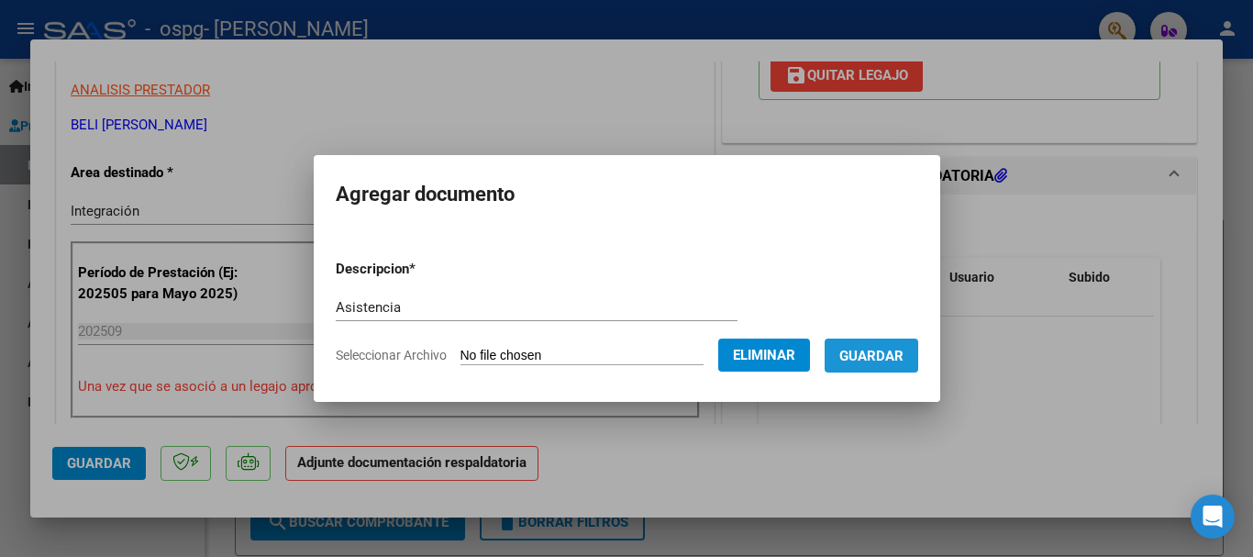
click at [902, 364] on button "Guardar" at bounding box center [872, 355] width 94 height 34
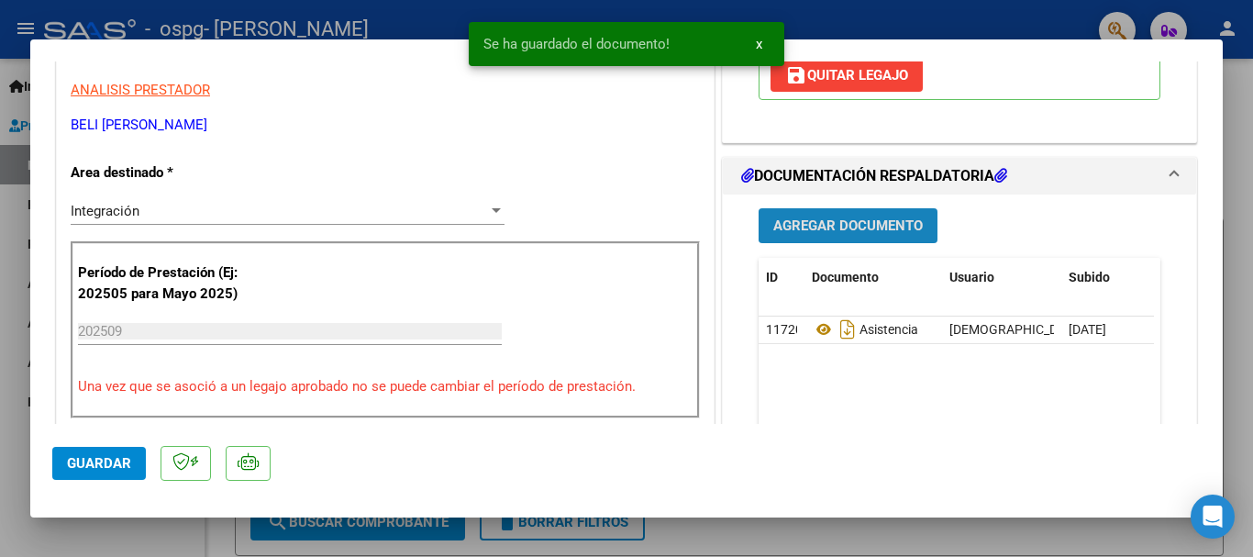
click at [846, 226] on span "Agregar Documento" at bounding box center [847, 226] width 149 height 17
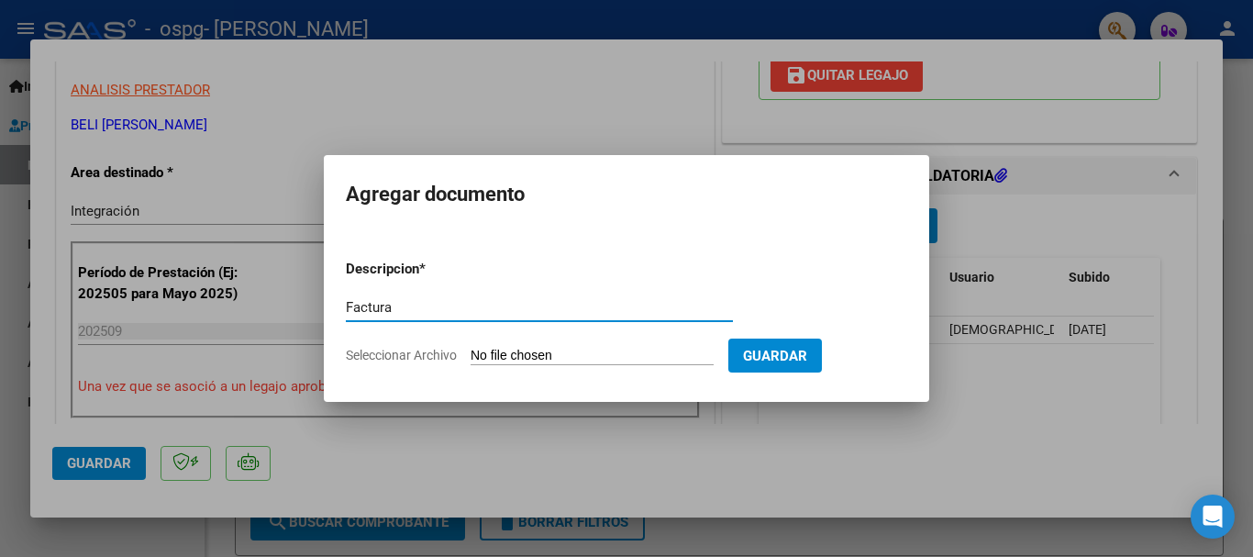
type input "Factura"
click at [556, 351] on input "Seleccionar Archivo" at bounding box center [592, 356] width 243 height 17
type input "C:\fakepath\FC Umeres Septiembre 2025.pdf"
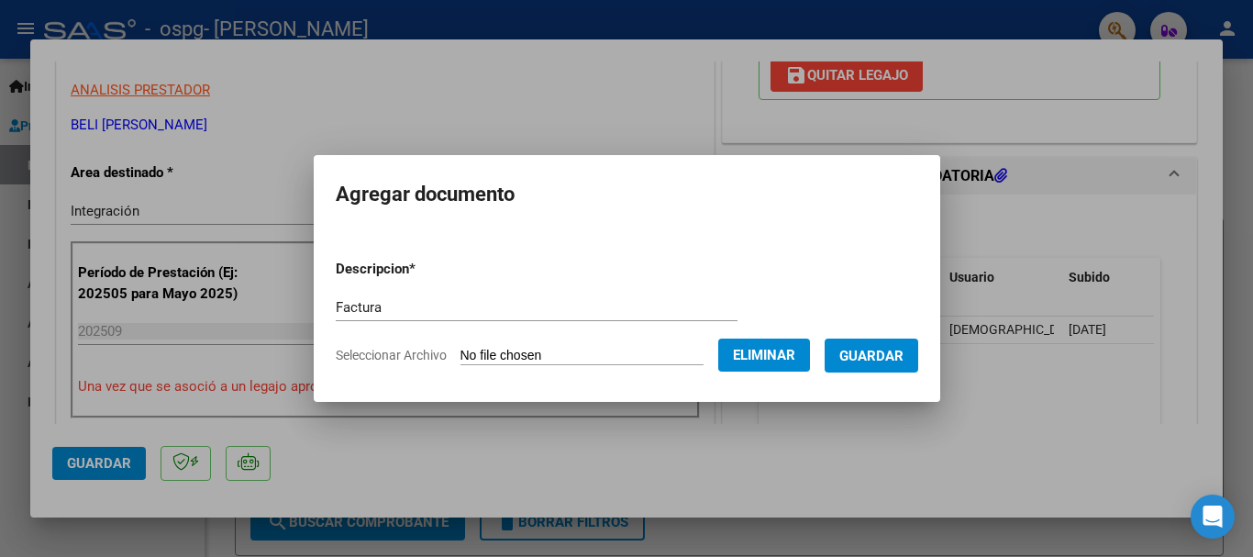
click at [879, 353] on span "Guardar" at bounding box center [871, 356] width 64 height 17
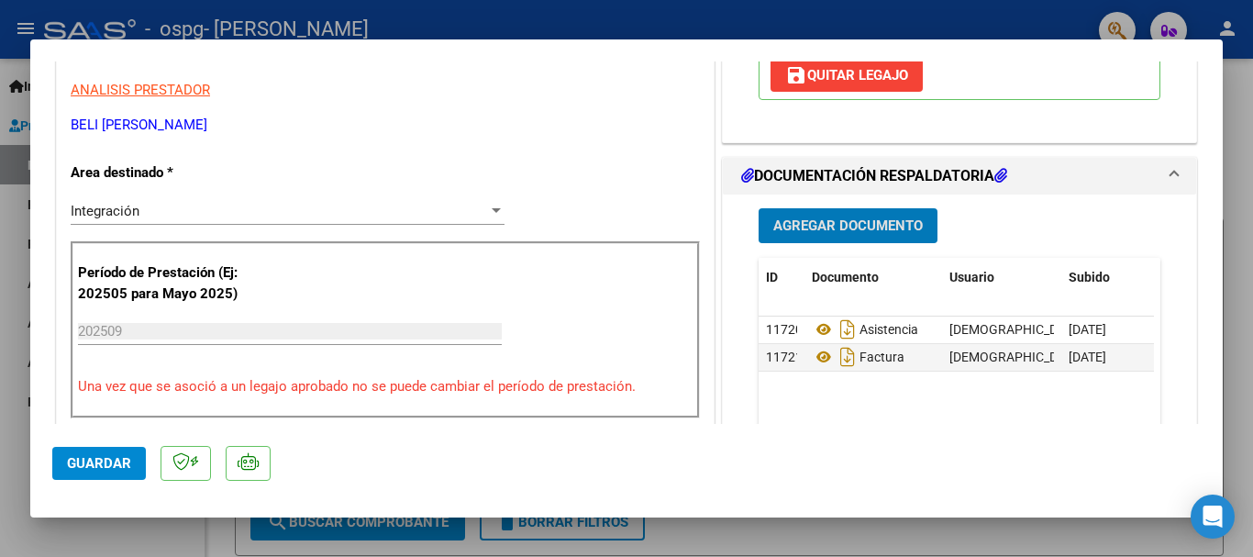
click at [103, 469] on span "Guardar" at bounding box center [99, 463] width 64 height 17
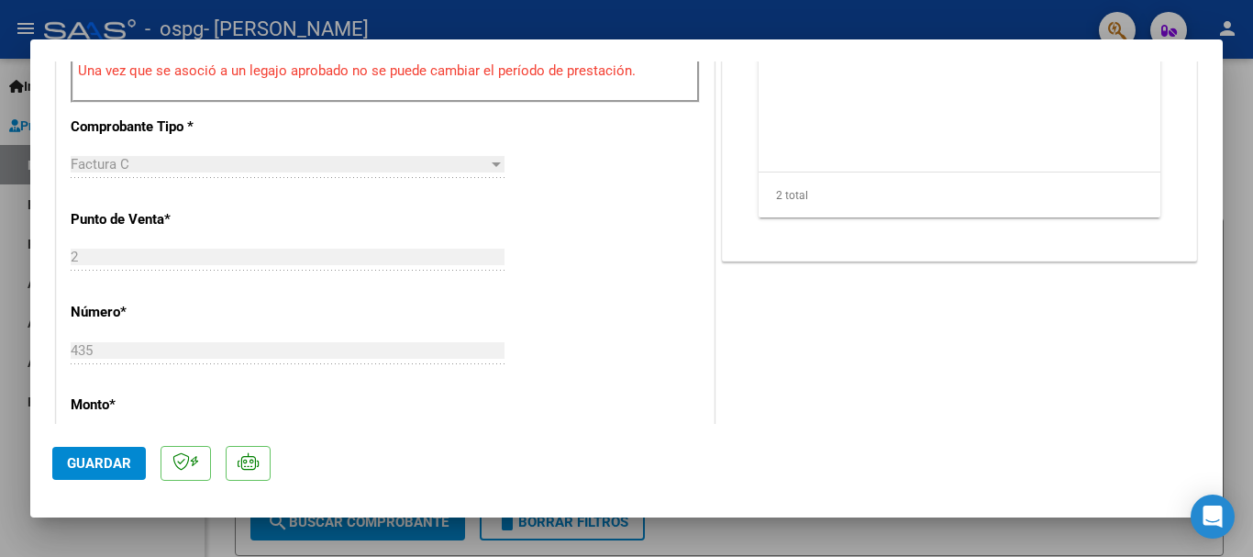
scroll to position [825, 0]
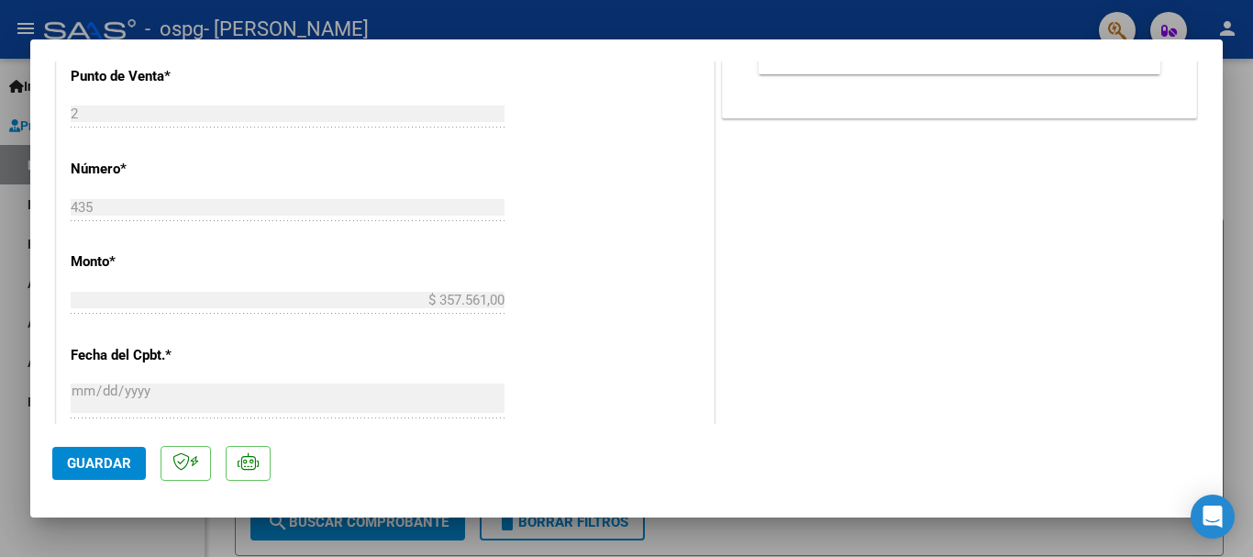
click at [1247, 181] on div at bounding box center [626, 278] width 1253 height 557
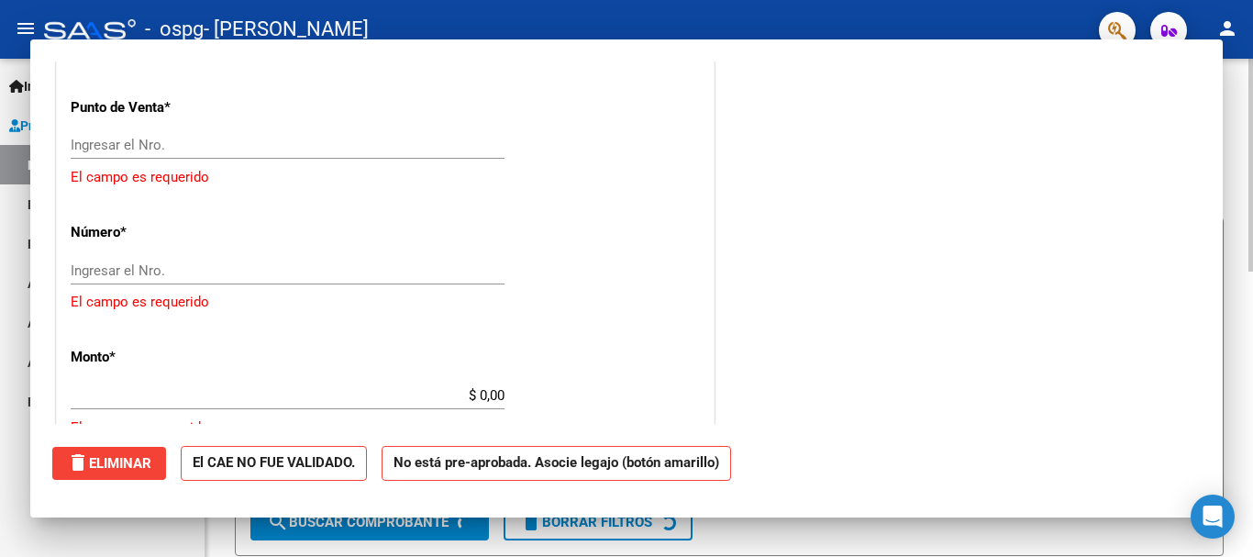
scroll to position [0, 0]
